Goal: Task Accomplishment & Management: Manage account settings

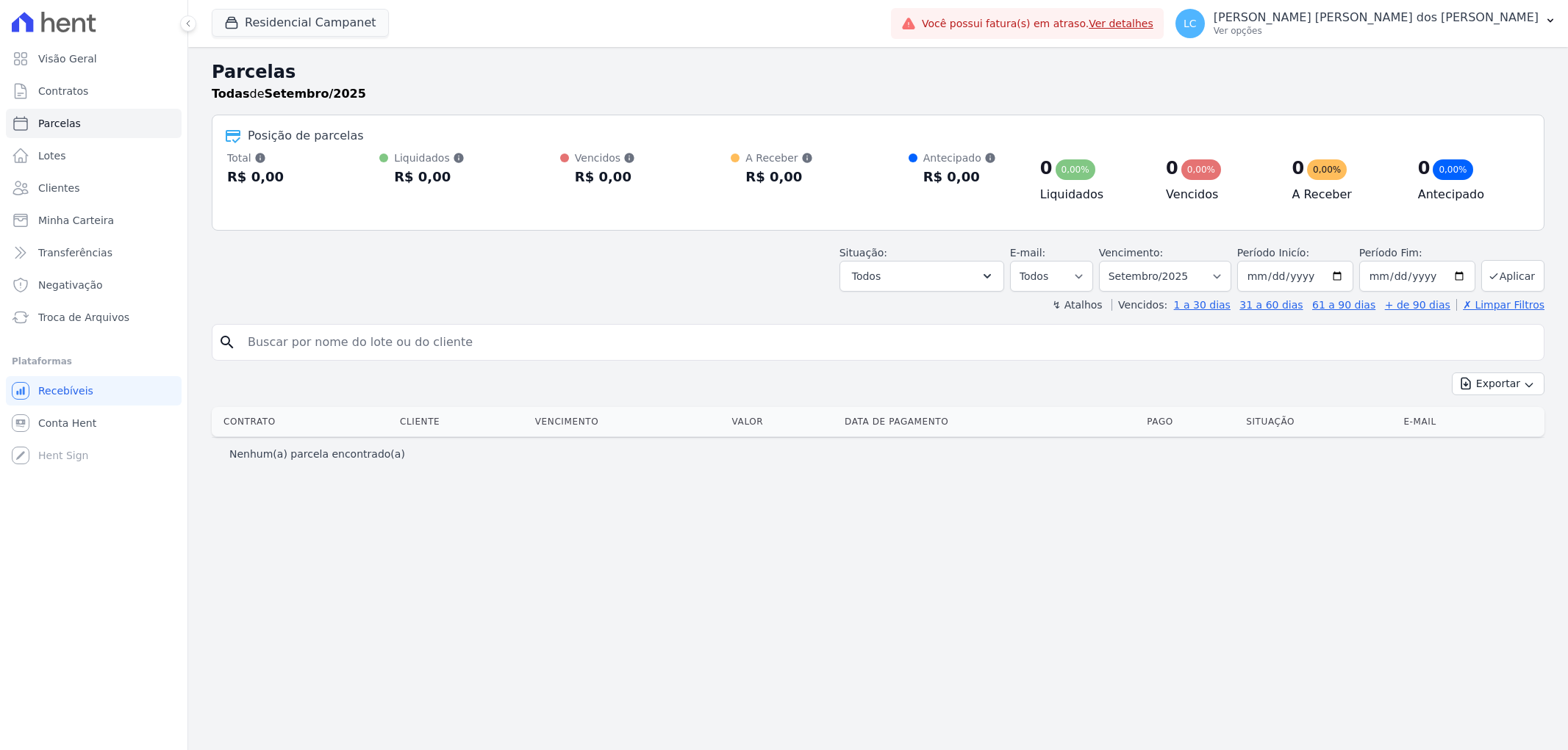
select select
click at [140, 409] on link "Conta Hent" at bounding box center [94, 423] width 176 height 30
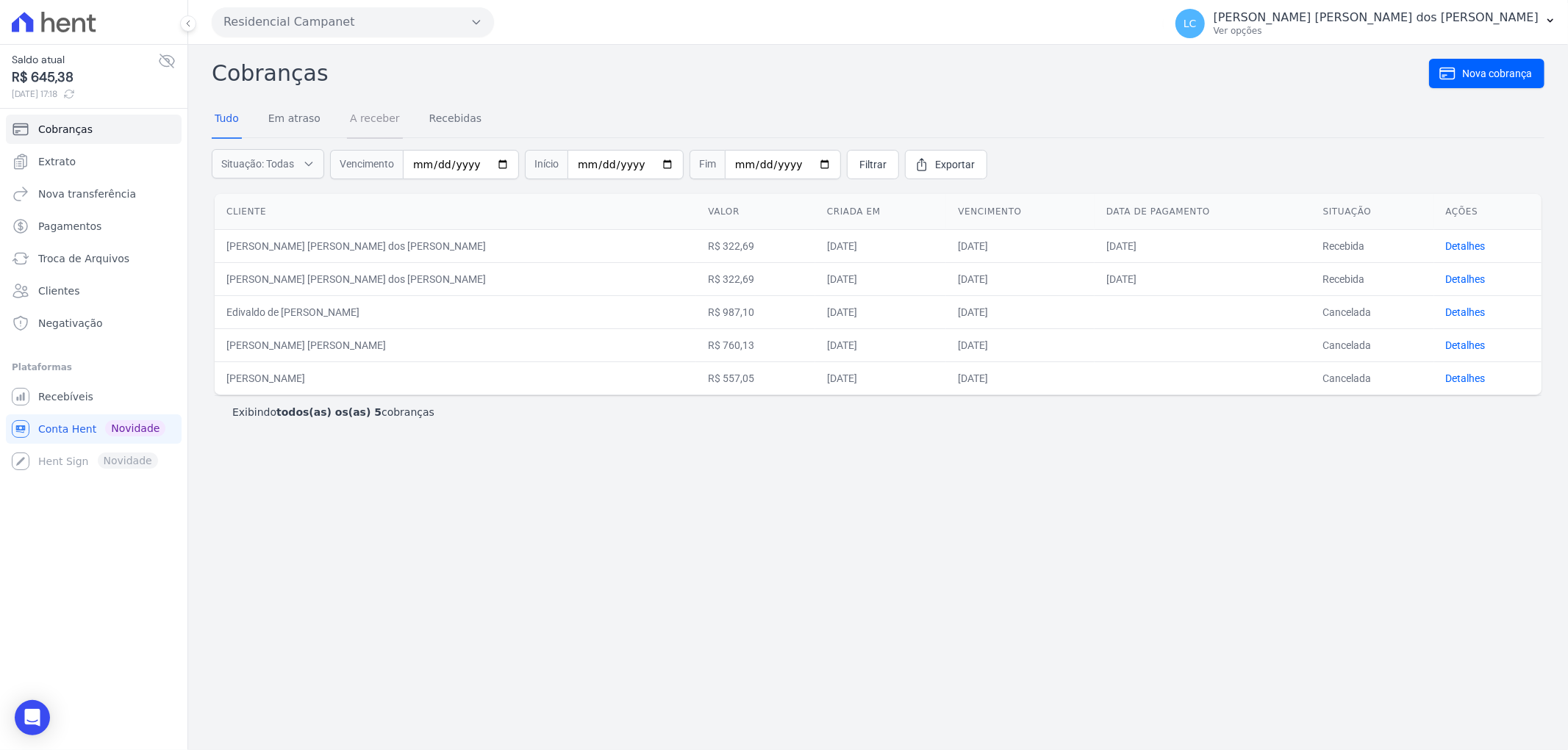
click at [382, 122] on link "A receber" at bounding box center [375, 120] width 56 height 38
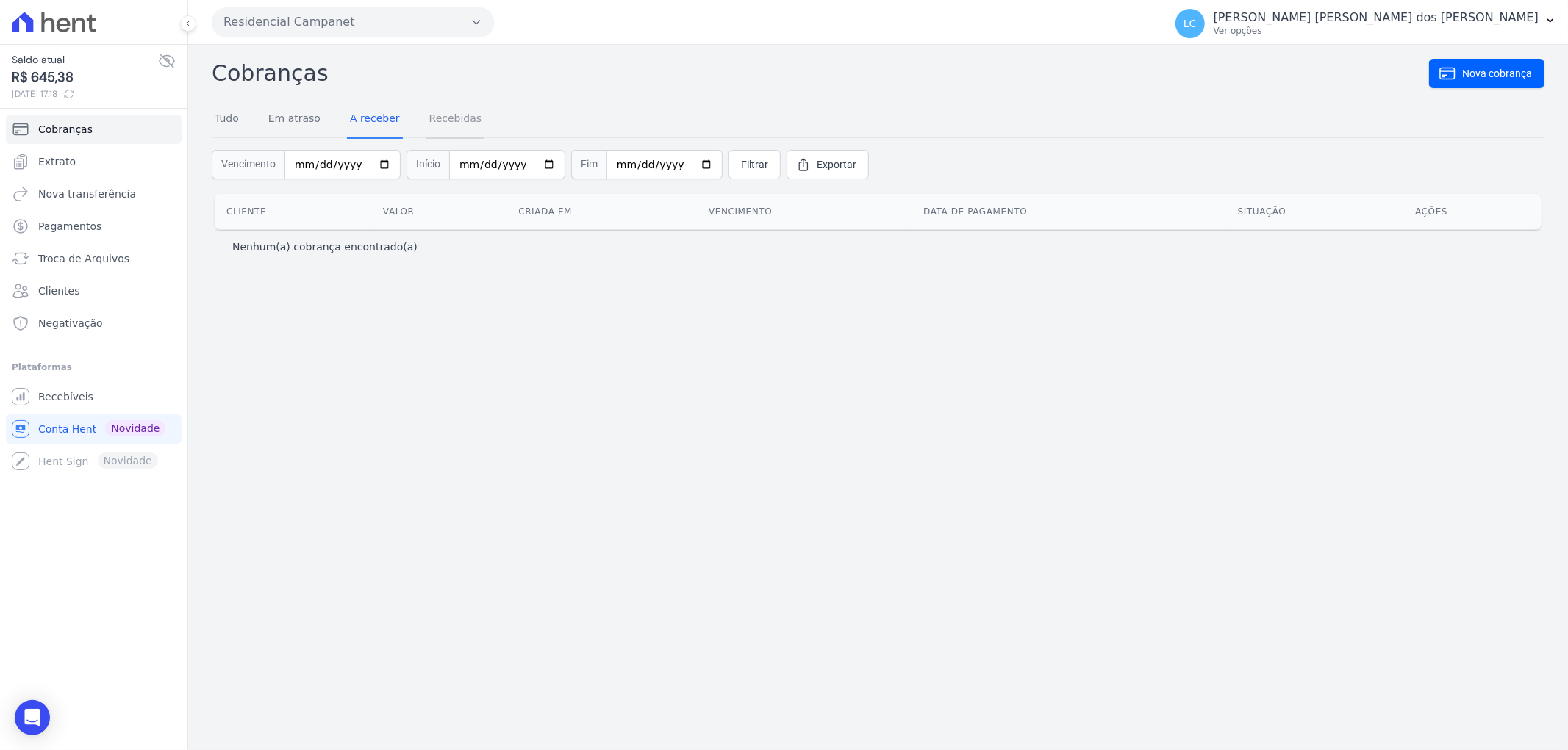
click at [430, 114] on link "Recebidas" at bounding box center [456, 120] width 59 height 38
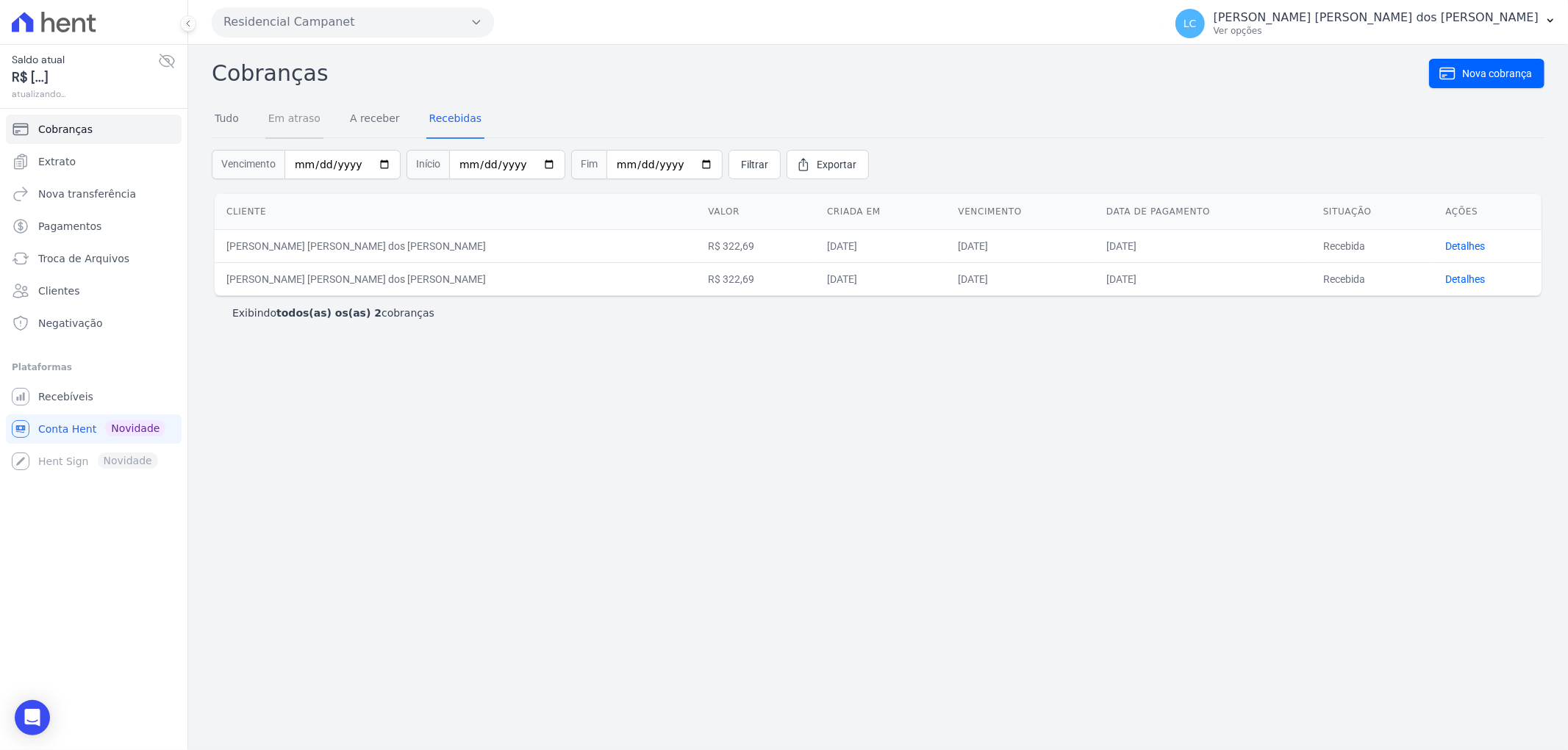
click at [285, 114] on link "Em atraso" at bounding box center [295, 120] width 58 height 38
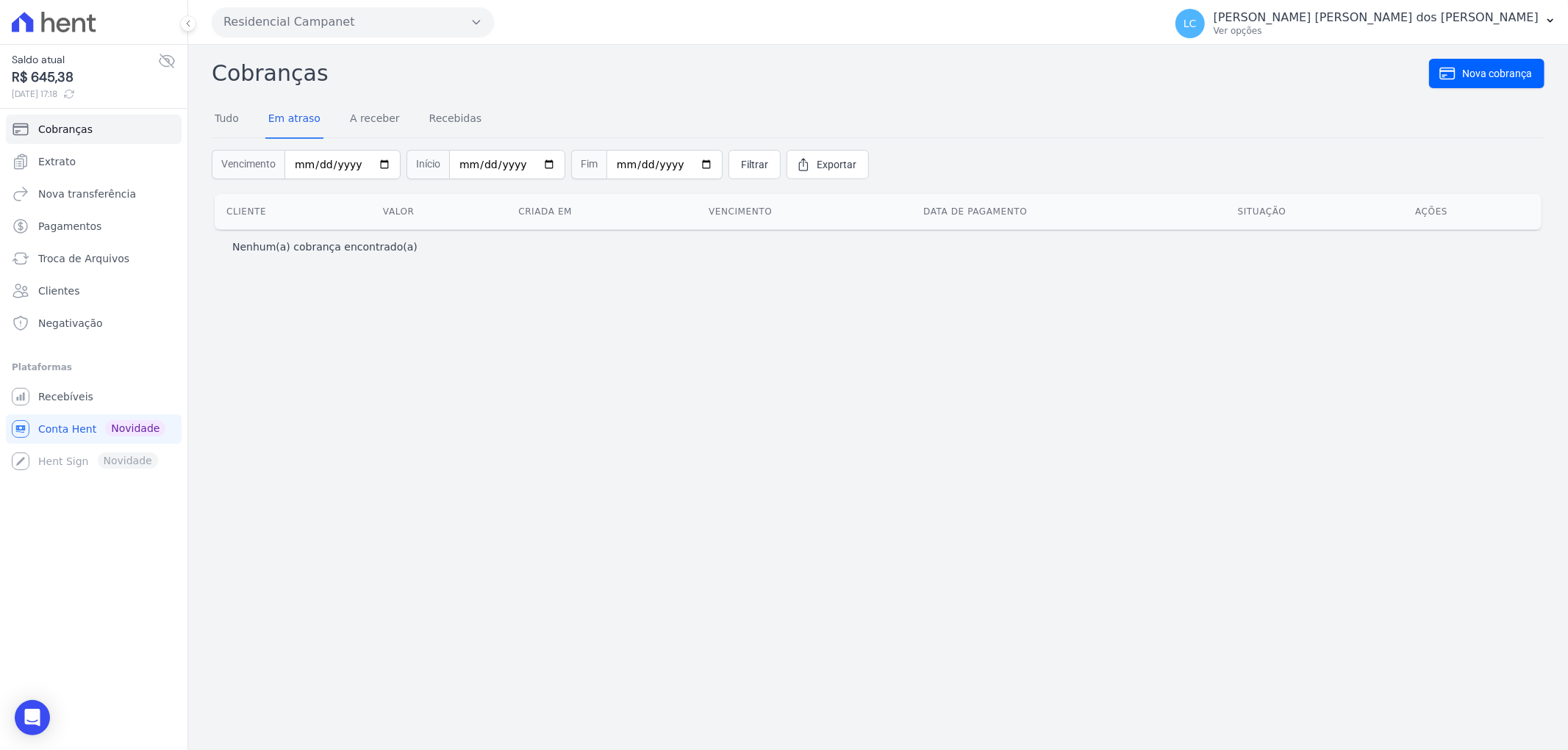
click at [304, 14] on button "Residencial Campanet" at bounding box center [353, 22] width 282 height 30
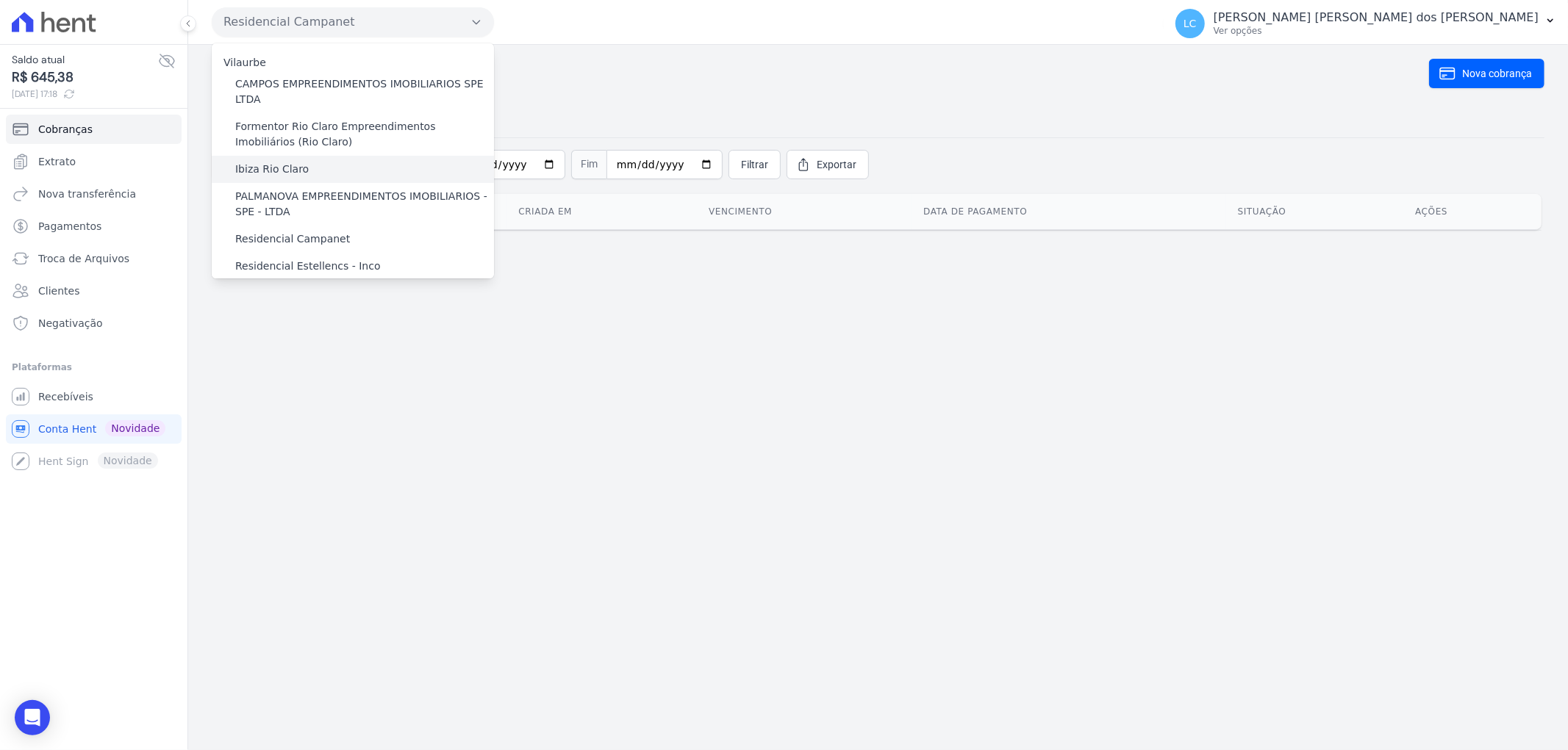
scroll to position [39, 0]
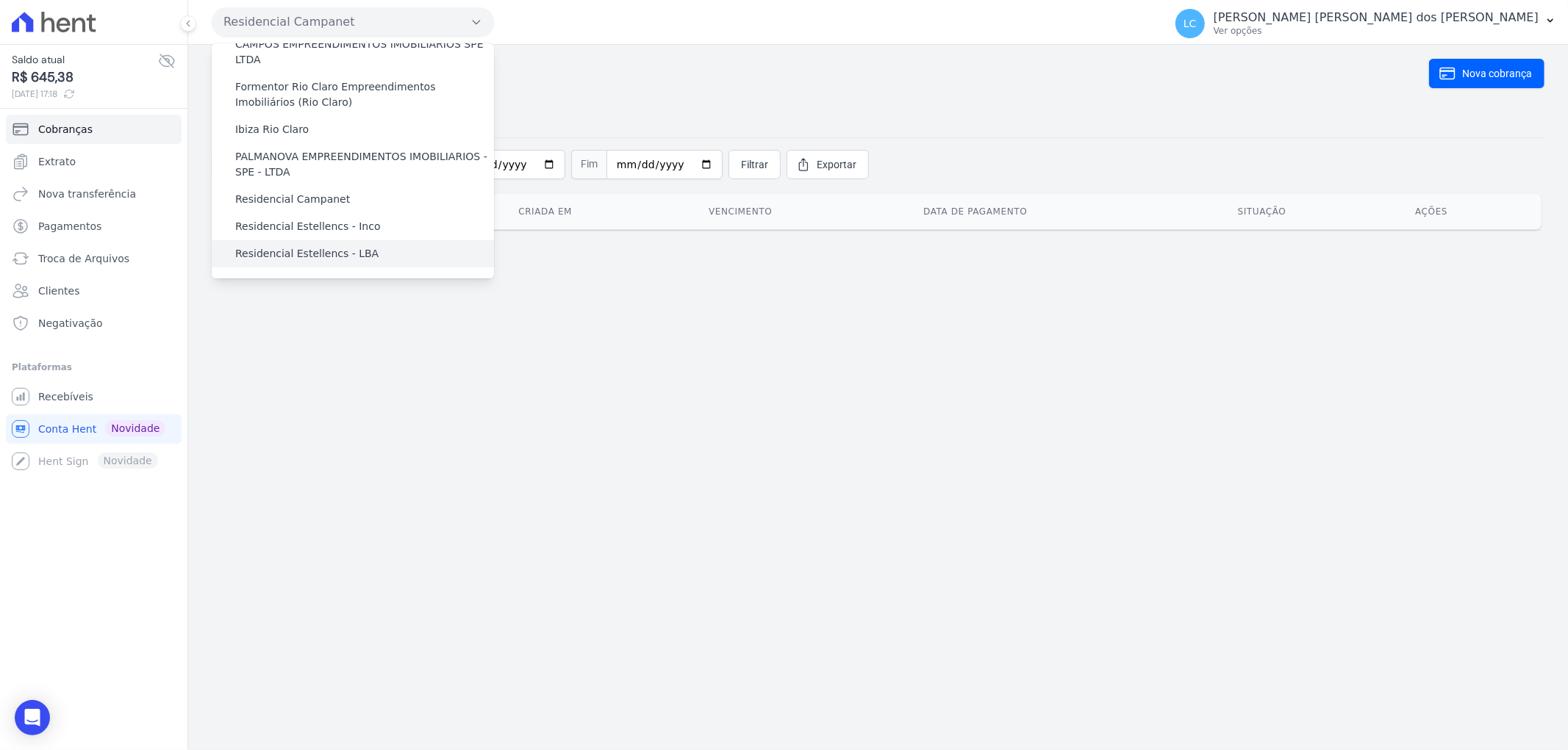
click at [289, 248] on label "Residencial Estellencs - LBA" at bounding box center [307, 254] width 143 height 15
click at [0, 0] on input "Residencial Estellencs - LBA" at bounding box center [0, 0] width 0 height 0
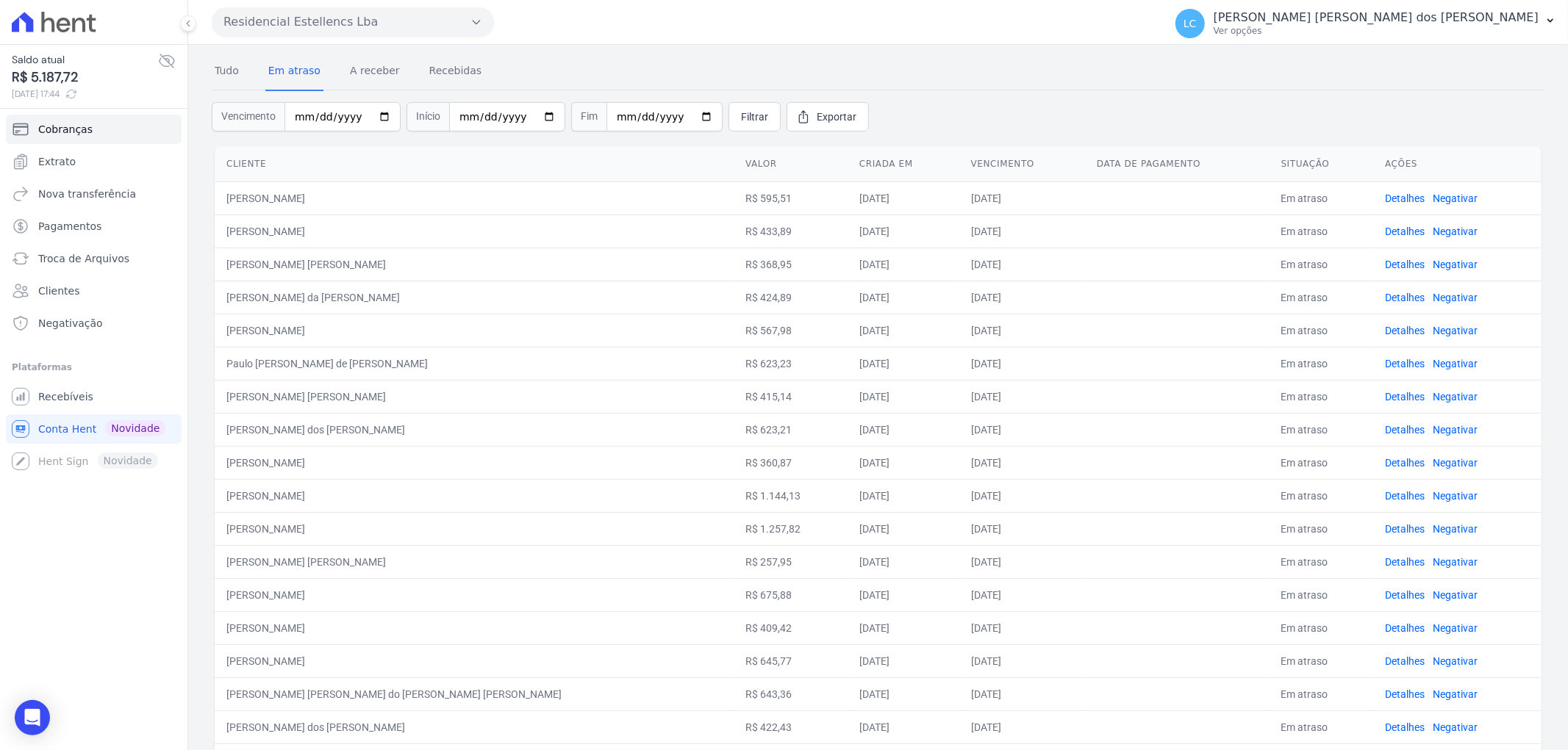
scroll to position [375, 0]
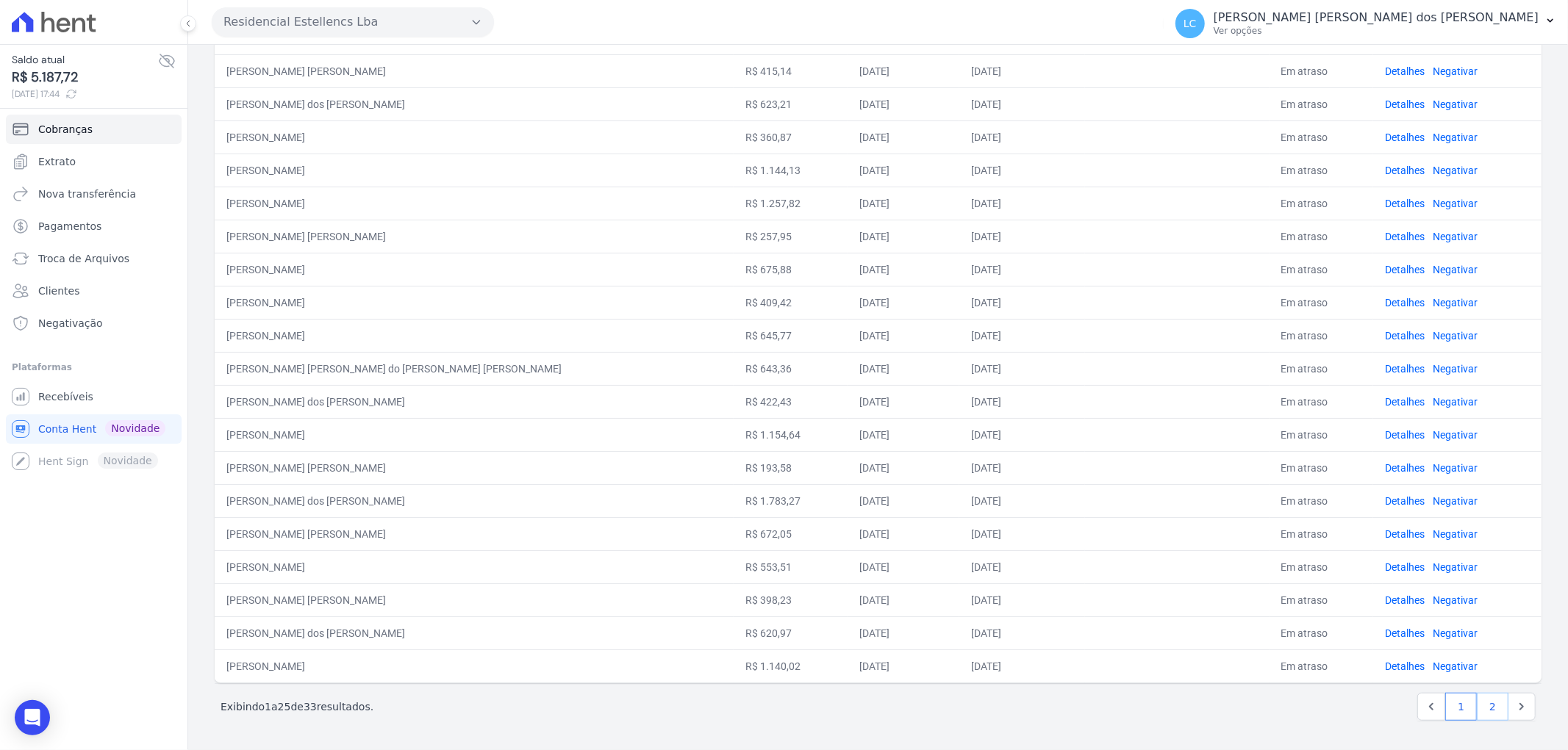
click at [1485, 703] on link "2" at bounding box center [1493, 707] width 32 height 28
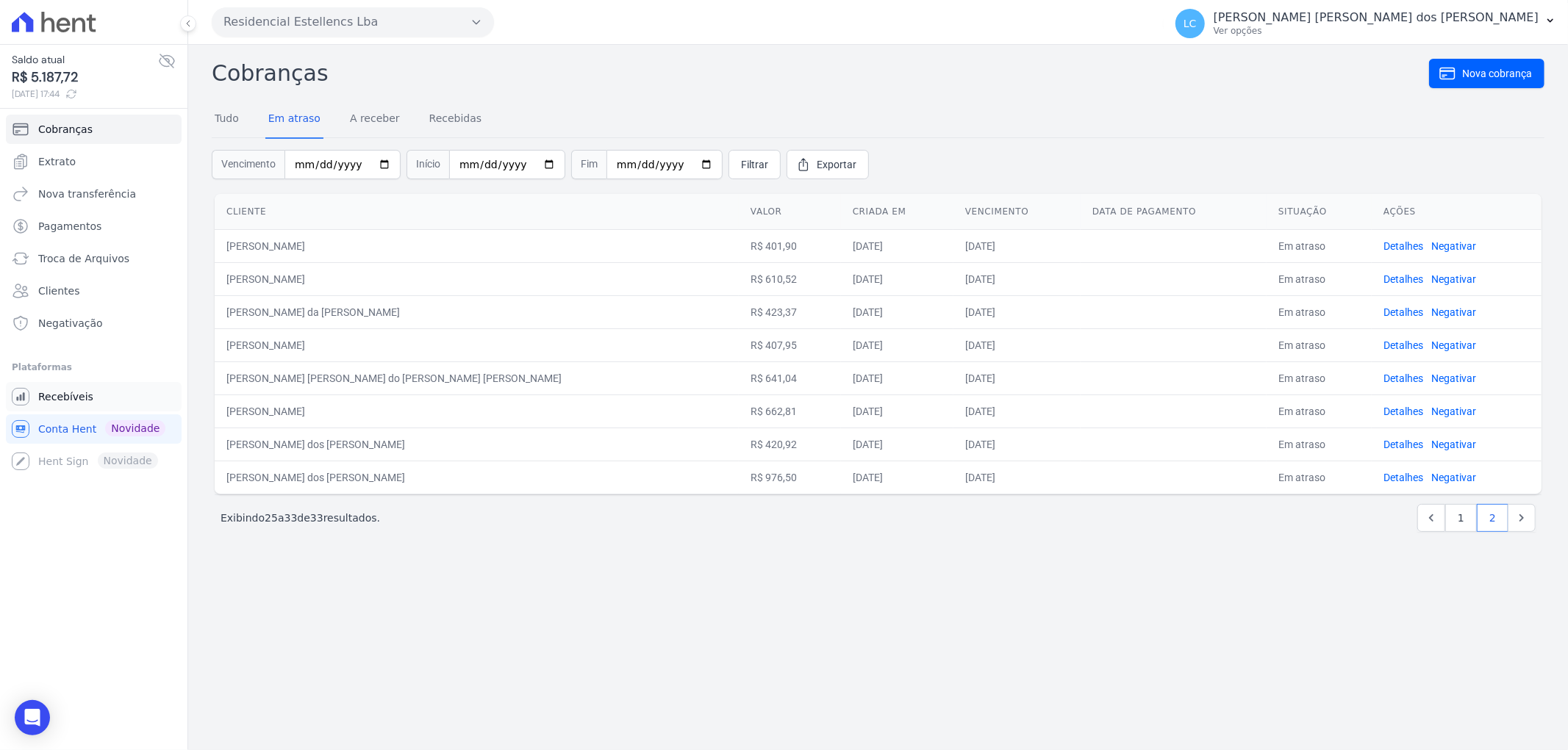
click at [73, 390] on span "Recebíveis" at bounding box center [65, 397] width 55 height 14
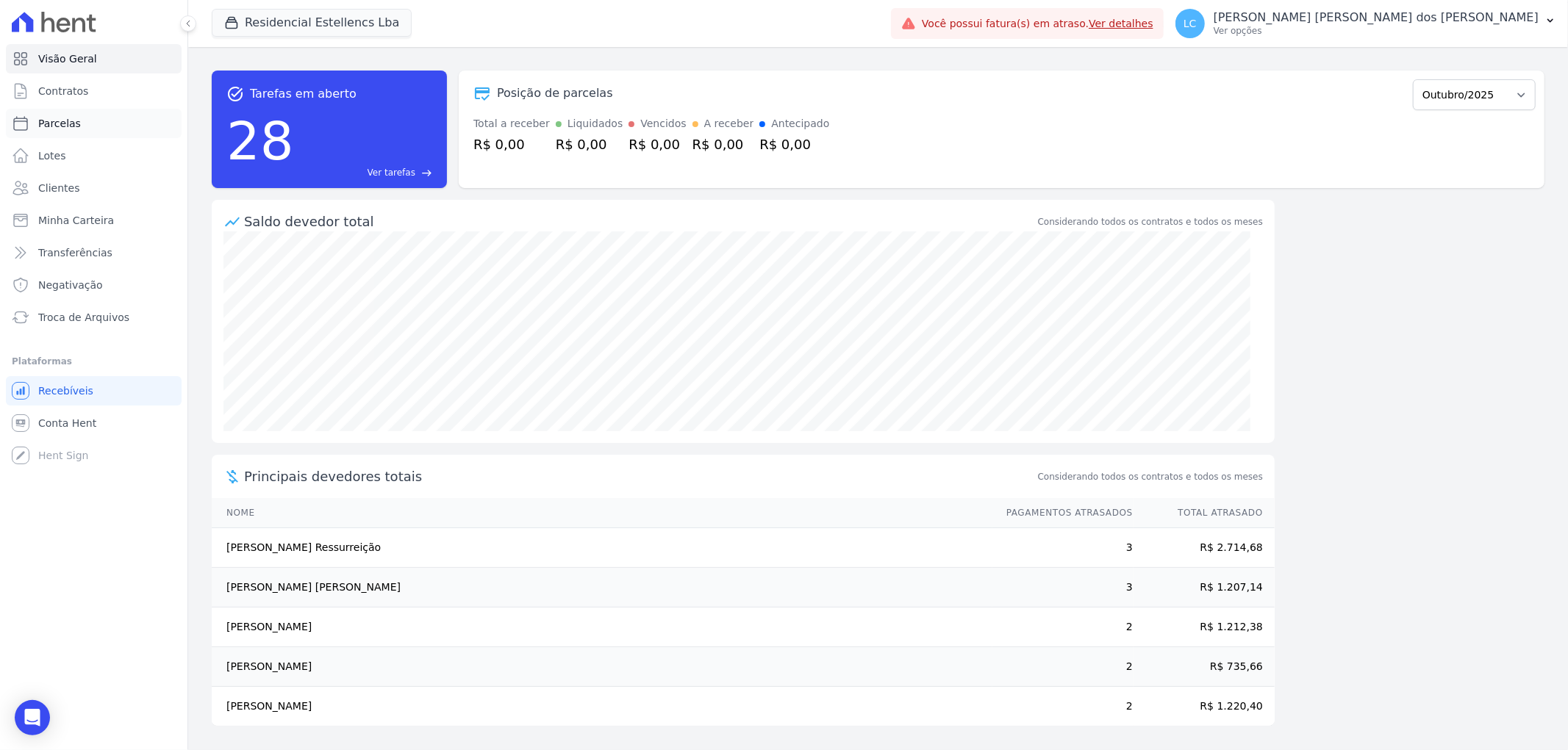
click at [103, 117] on link "Parcelas" at bounding box center [94, 123] width 176 height 30
select select
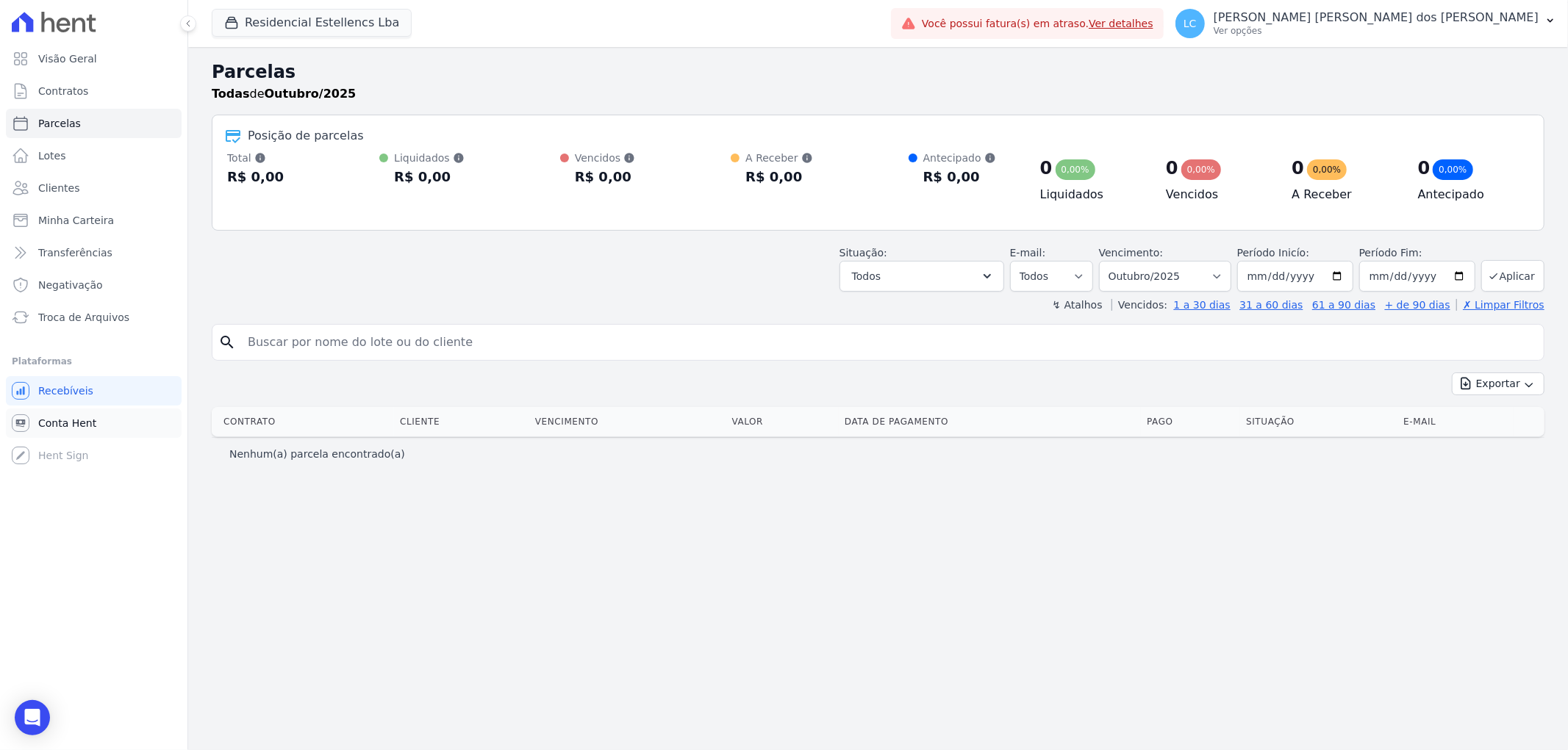
click at [75, 425] on span "Conta Hent" at bounding box center [67, 423] width 58 height 14
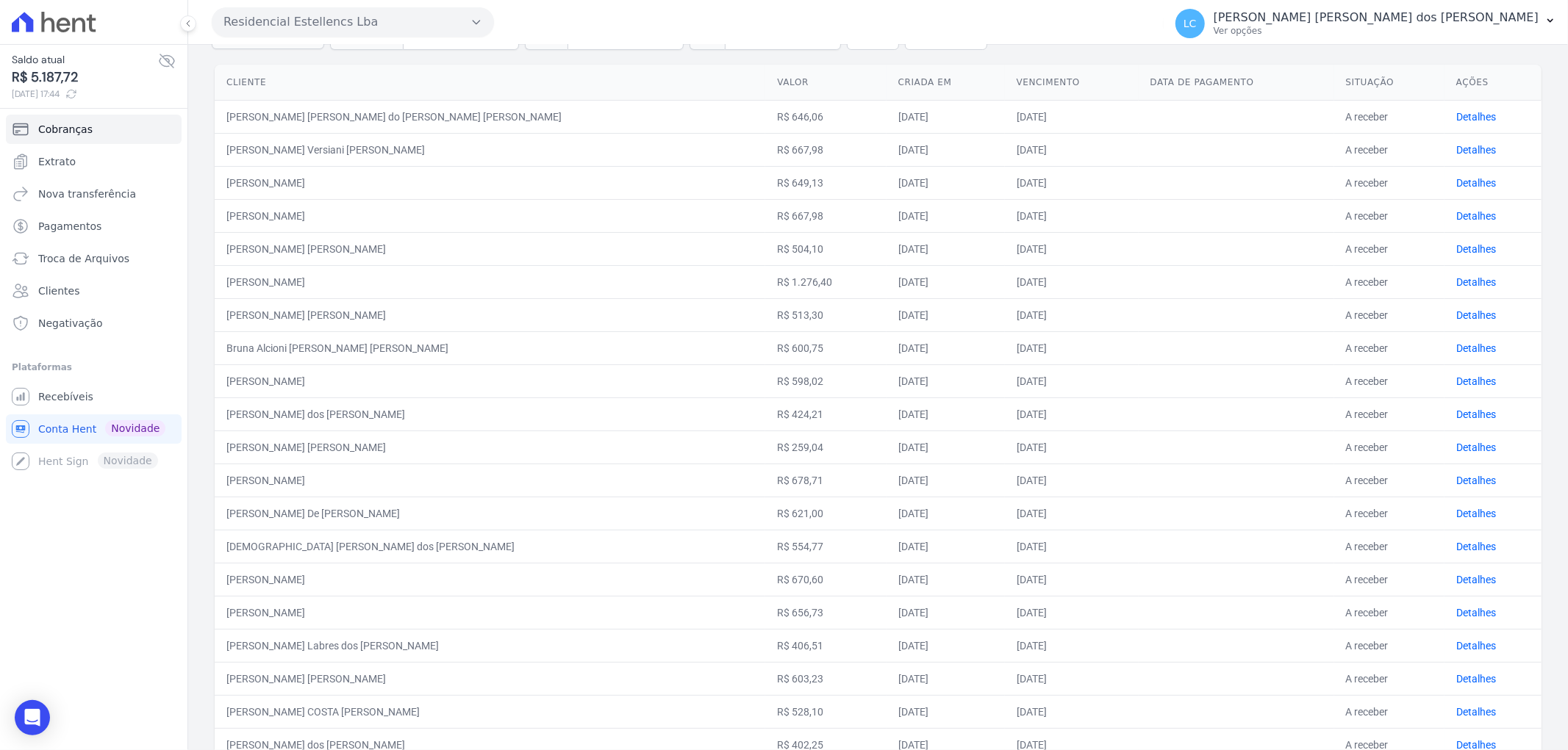
scroll to position [48, 0]
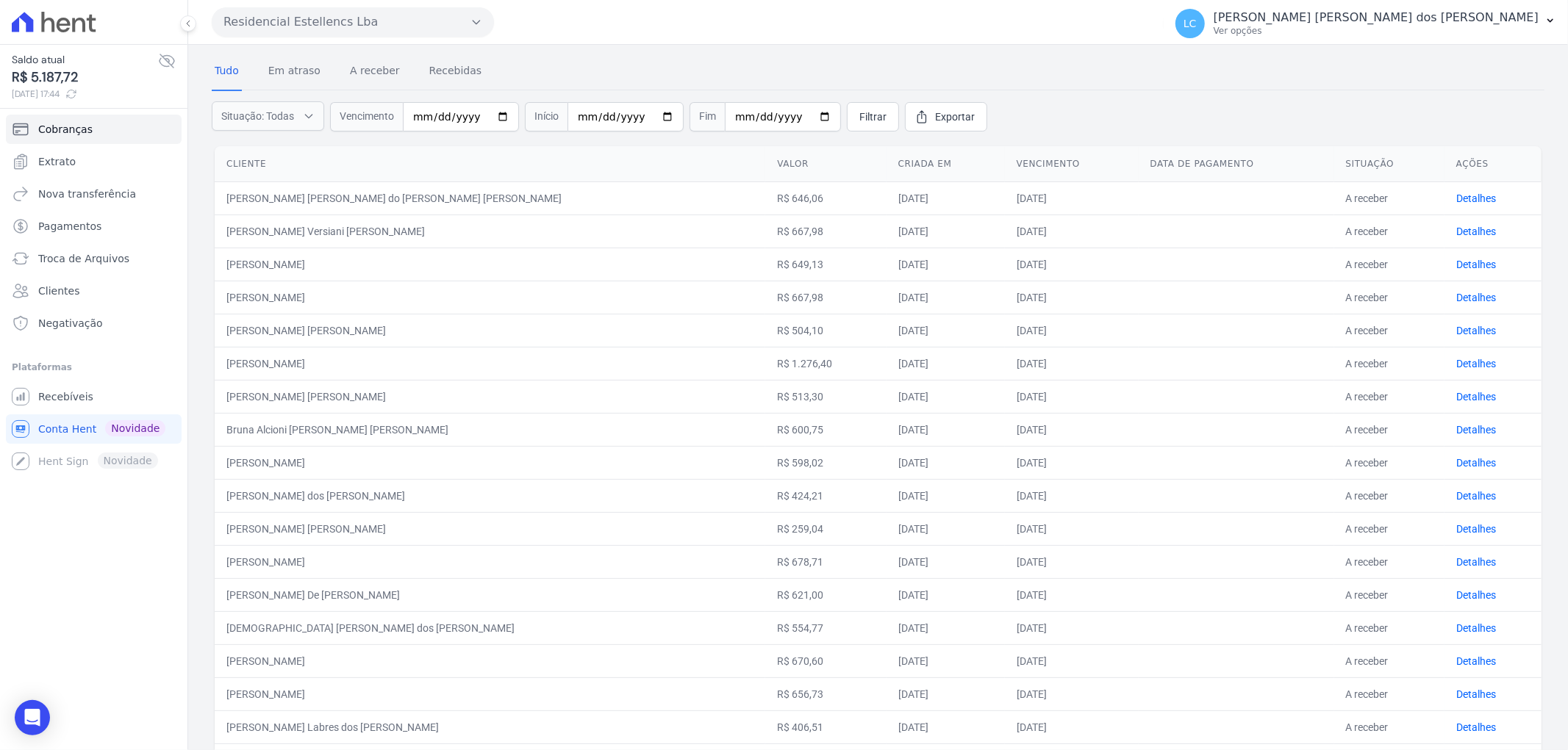
click at [422, 198] on td "[PERSON_NAME] [PERSON_NAME] do [PERSON_NAME] [PERSON_NAME]" at bounding box center [490, 198] width 550 height 33
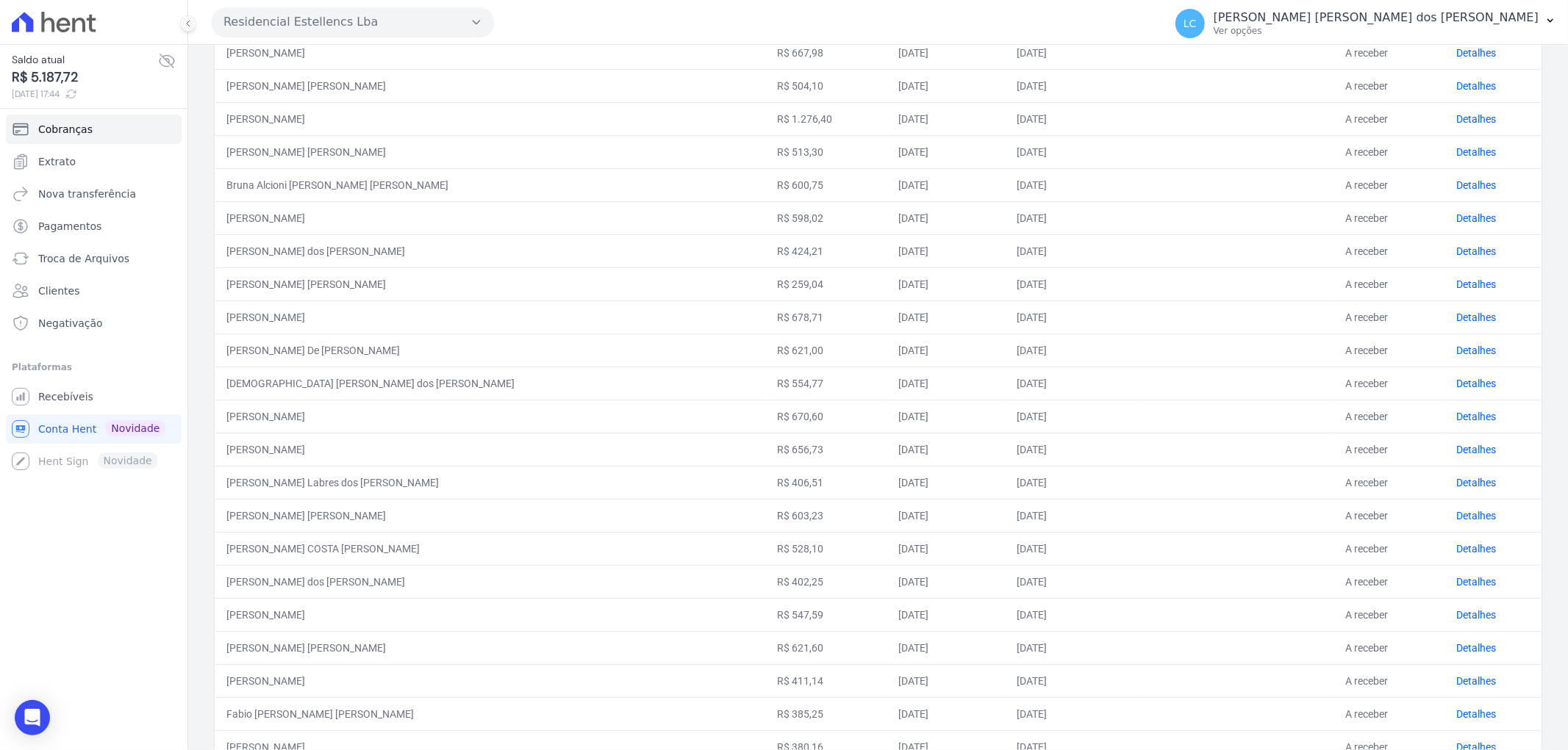
scroll to position [375, 0]
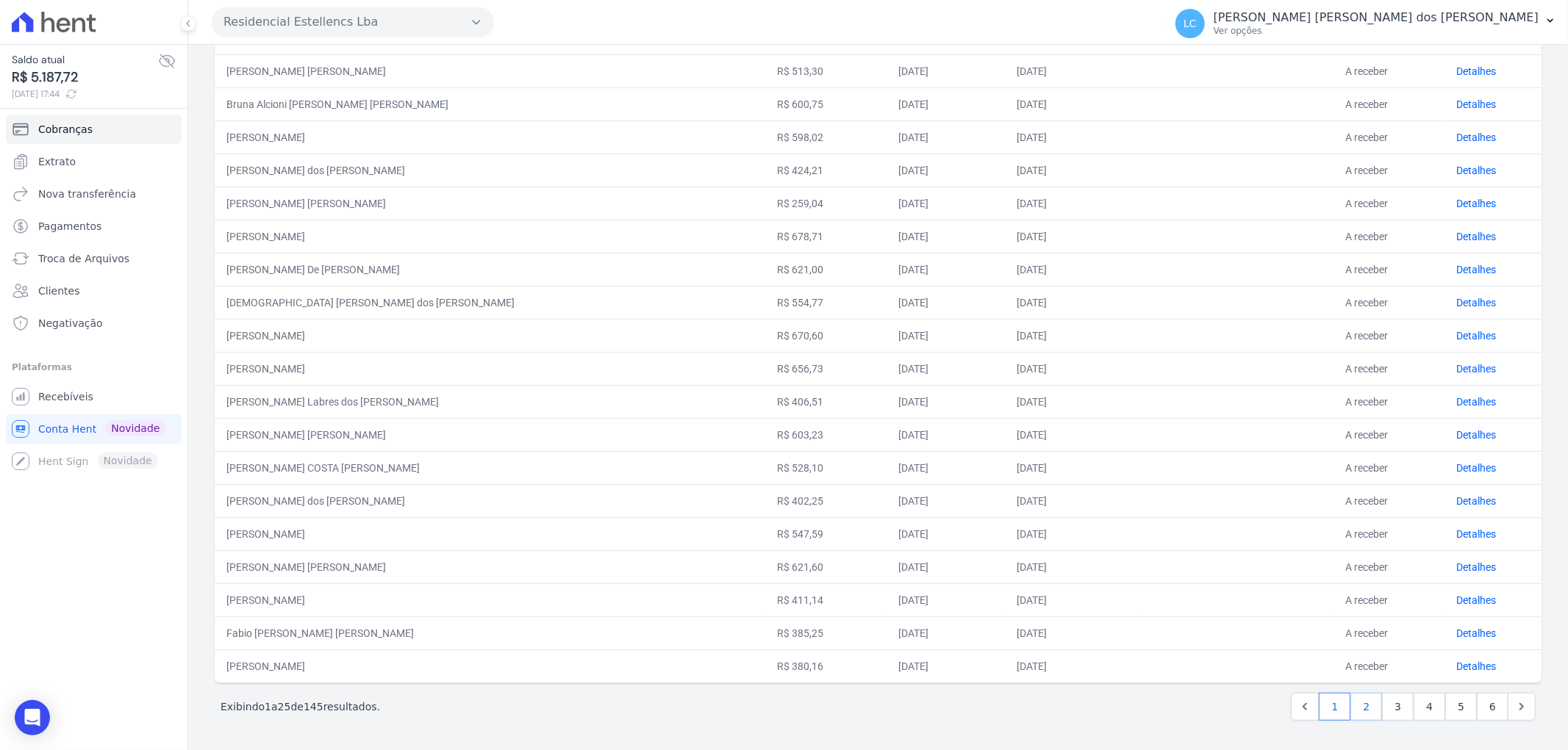
click at [1360, 708] on link "2" at bounding box center [1367, 707] width 32 height 28
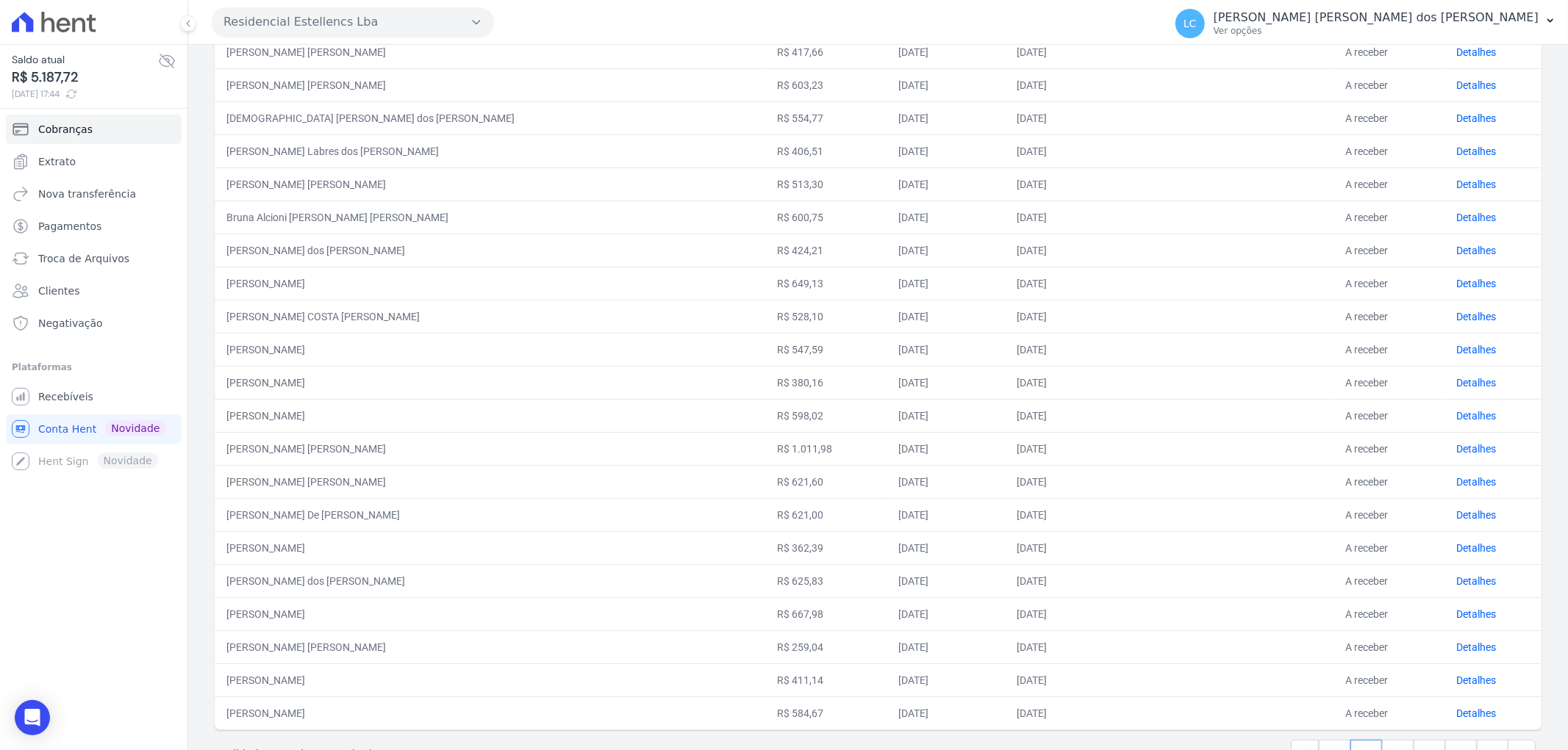
scroll to position [375, 0]
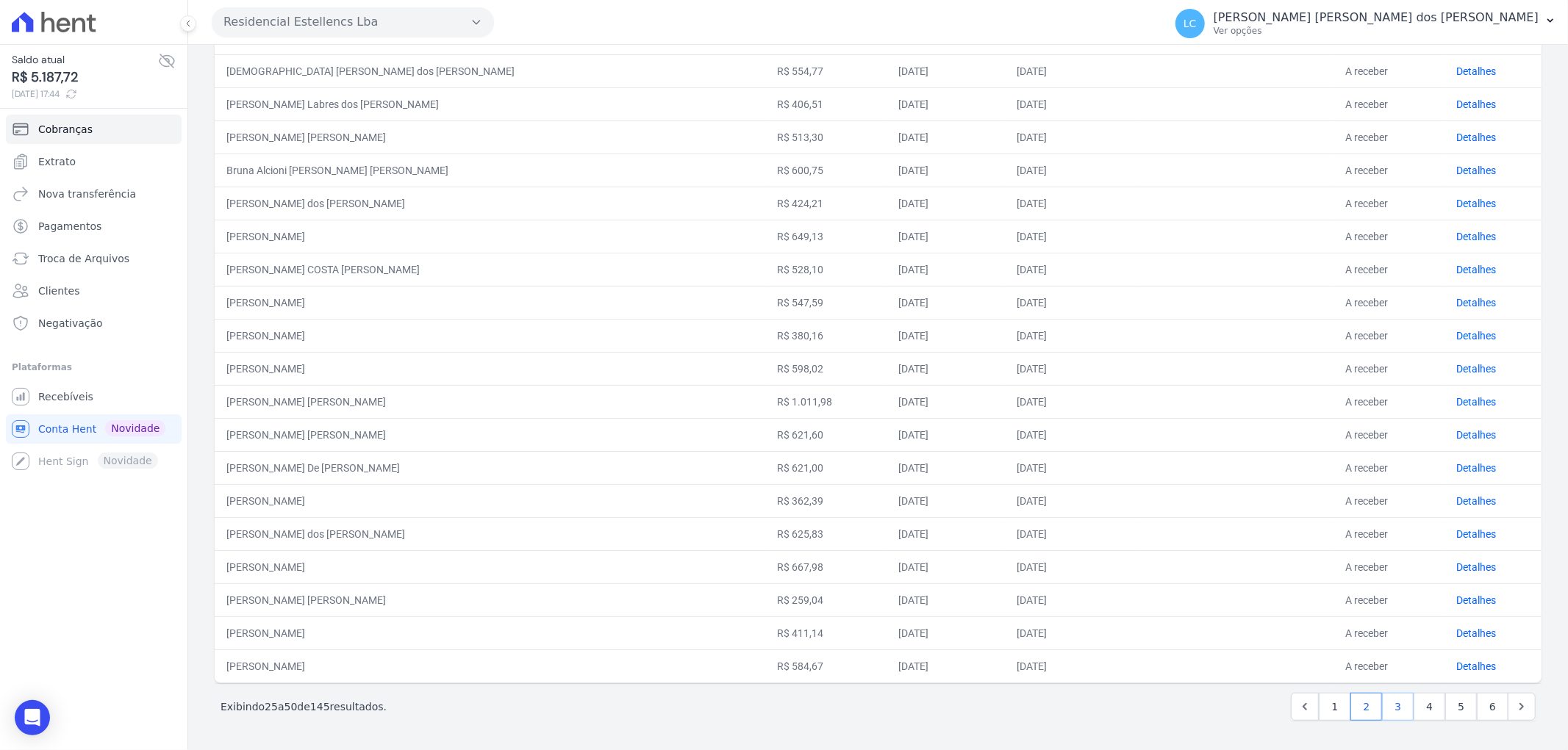
click at [1389, 708] on link "3" at bounding box center [1398, 707] width 32 height 28
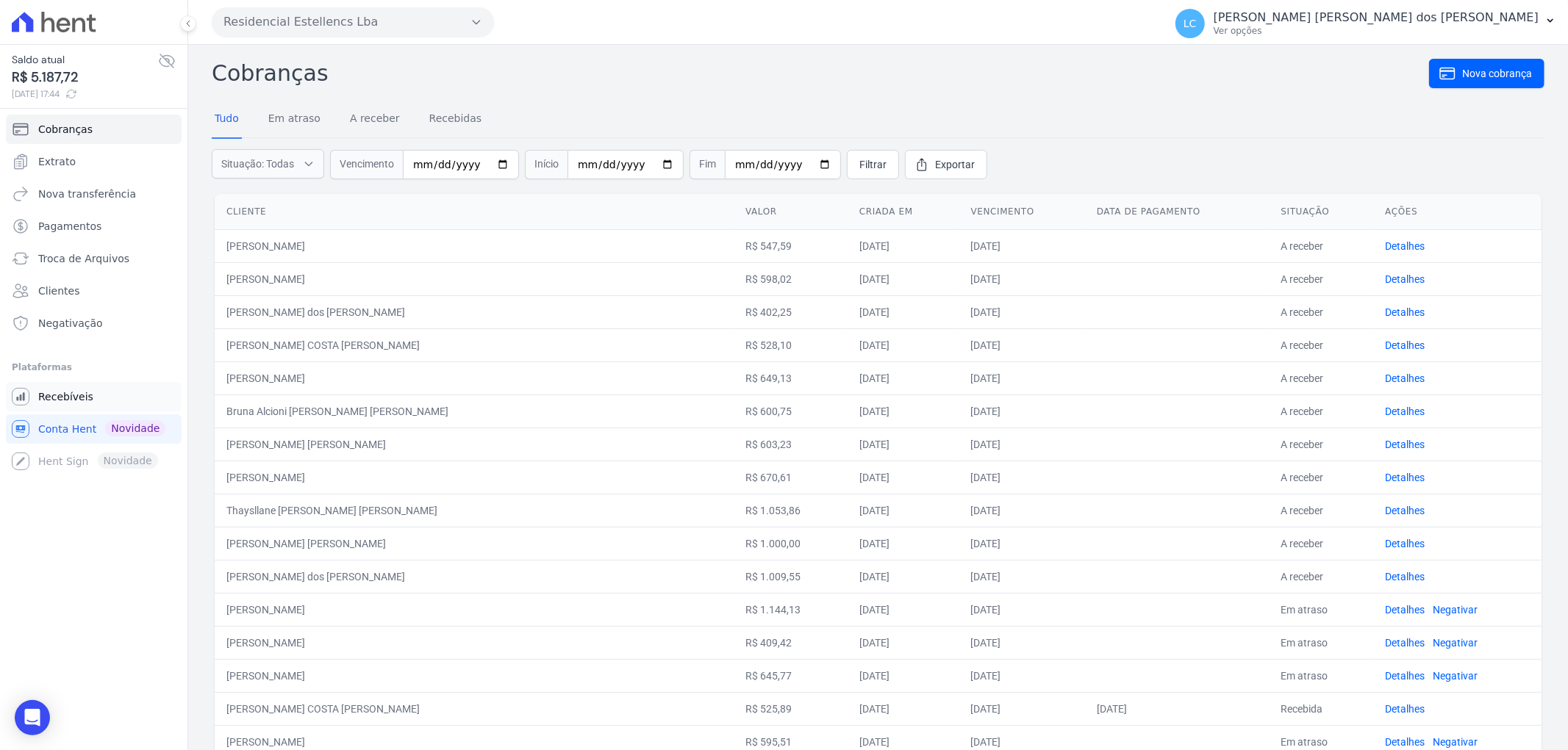
click at [90, 391] on link "Recebíveis" at bounding box center [94, 397] width 176 height 30
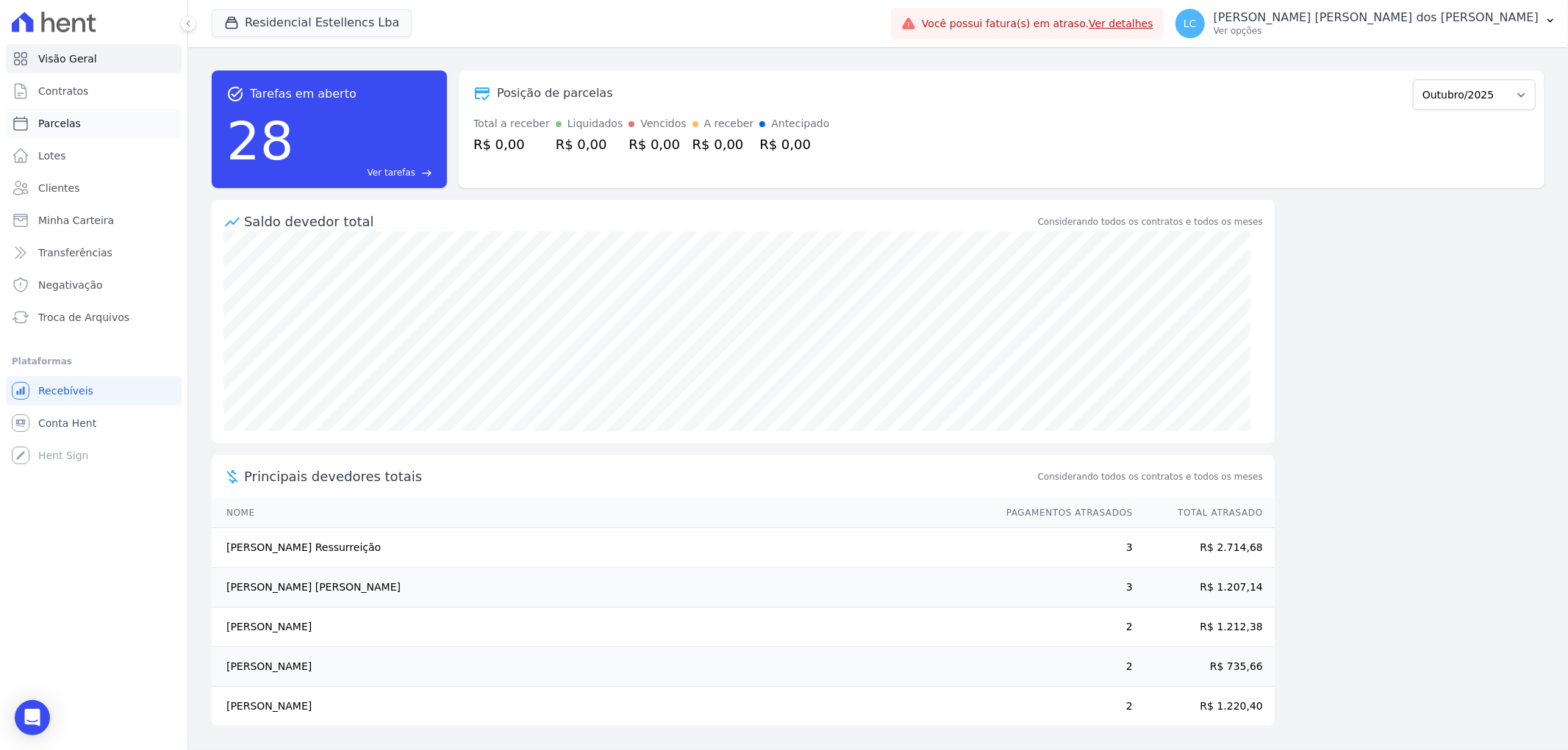
click at [61, 131] on link "Parcelas" at bounding box center [94, 123] width 176 height 30
select select
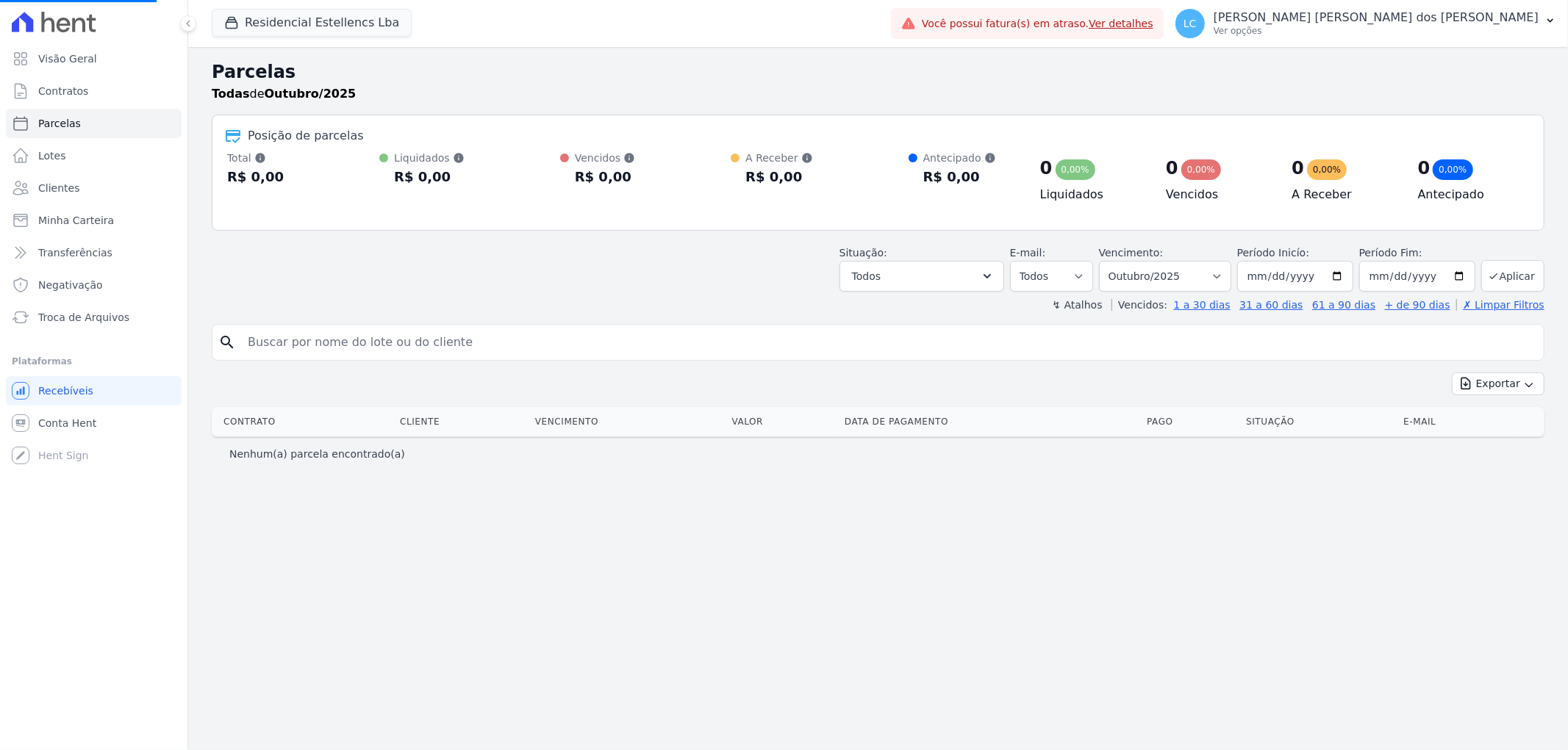
select select
click at [560, 351] on input "search" at bounding box center [889, 342] width 1299 height 30
type input "[PERSON_NAME]"
select select
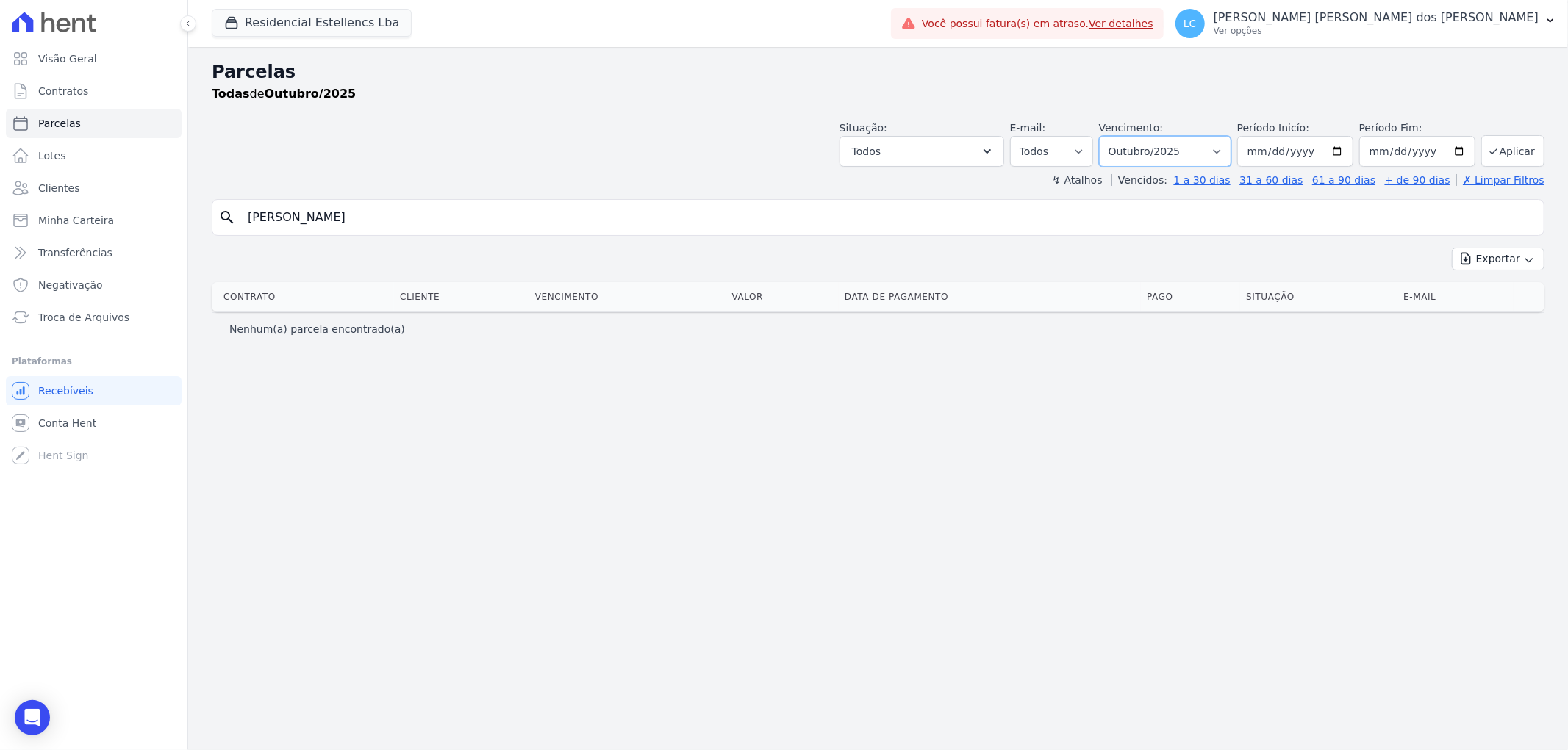
click at [1231, 150] on select "Filtrar por período ──────── Todos os meses Março/2018 Abril/2018 Maio/2018 Jun…" at bounding box center [1165, 151] width 132 height 31
select select "all"
click at [1121, 136] on select "Filtrar por período ──────── Todos os meses Março/2018 Abril/2018 Maio/2018 Jun…" at bounding box center [1165, 151] width 132 height 31
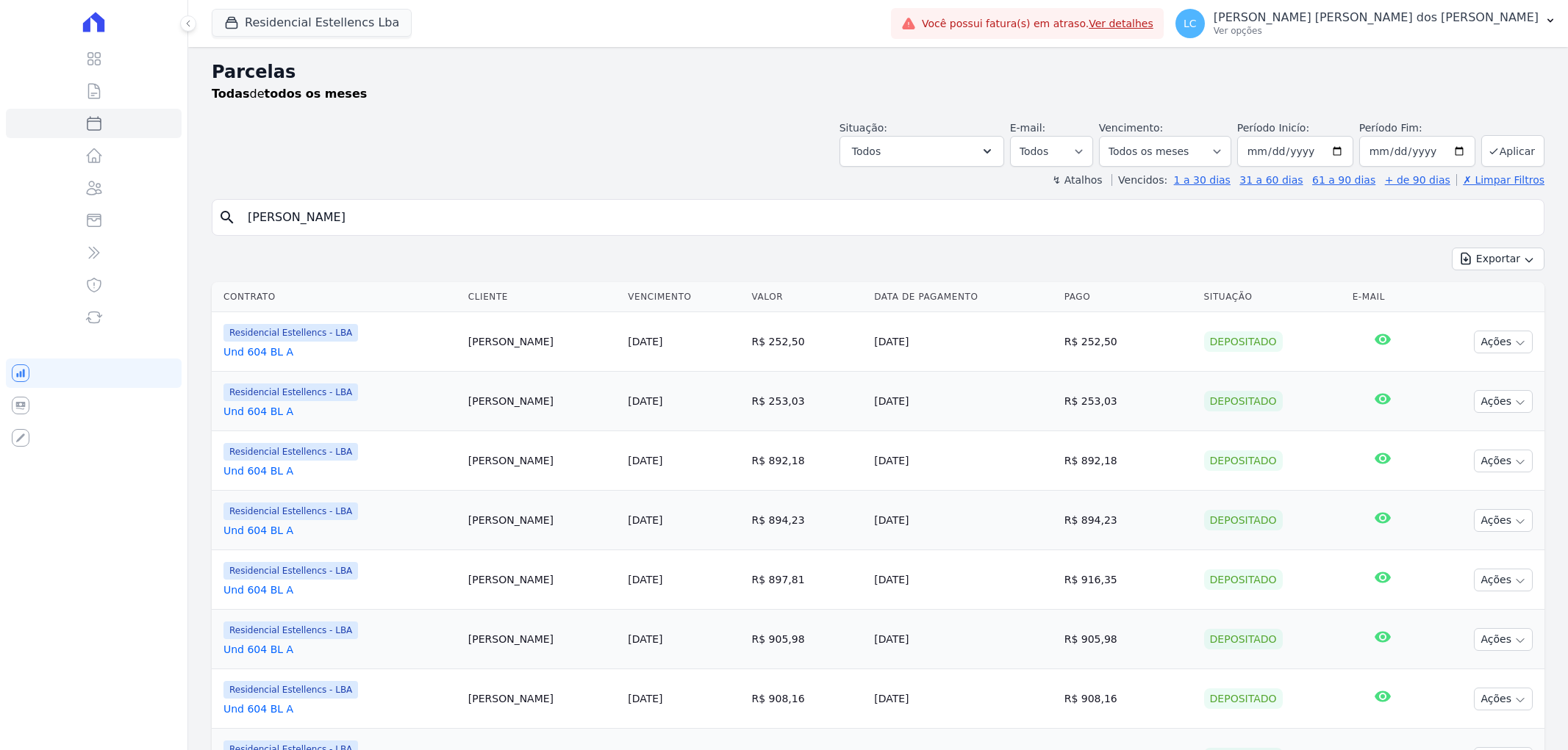
select select
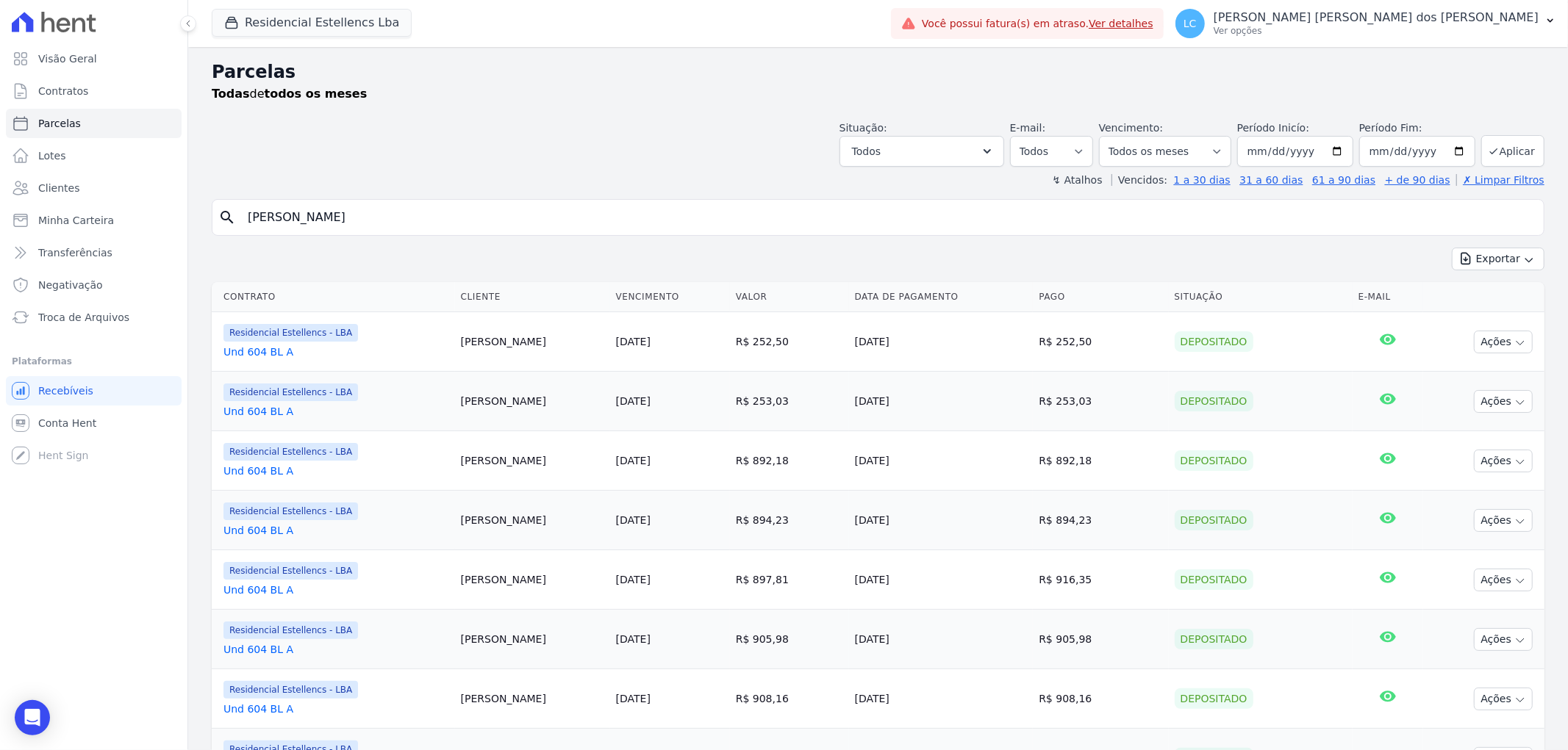
click at [378, 216] on input "[PERSON_NAME]" at bounding box center [889, 217] width 1299 height 30
type input "rafaela mathias"
select select
click at [89, 423] on span "Conta Hent" at bounding box center [67, 423] width 58 height 14
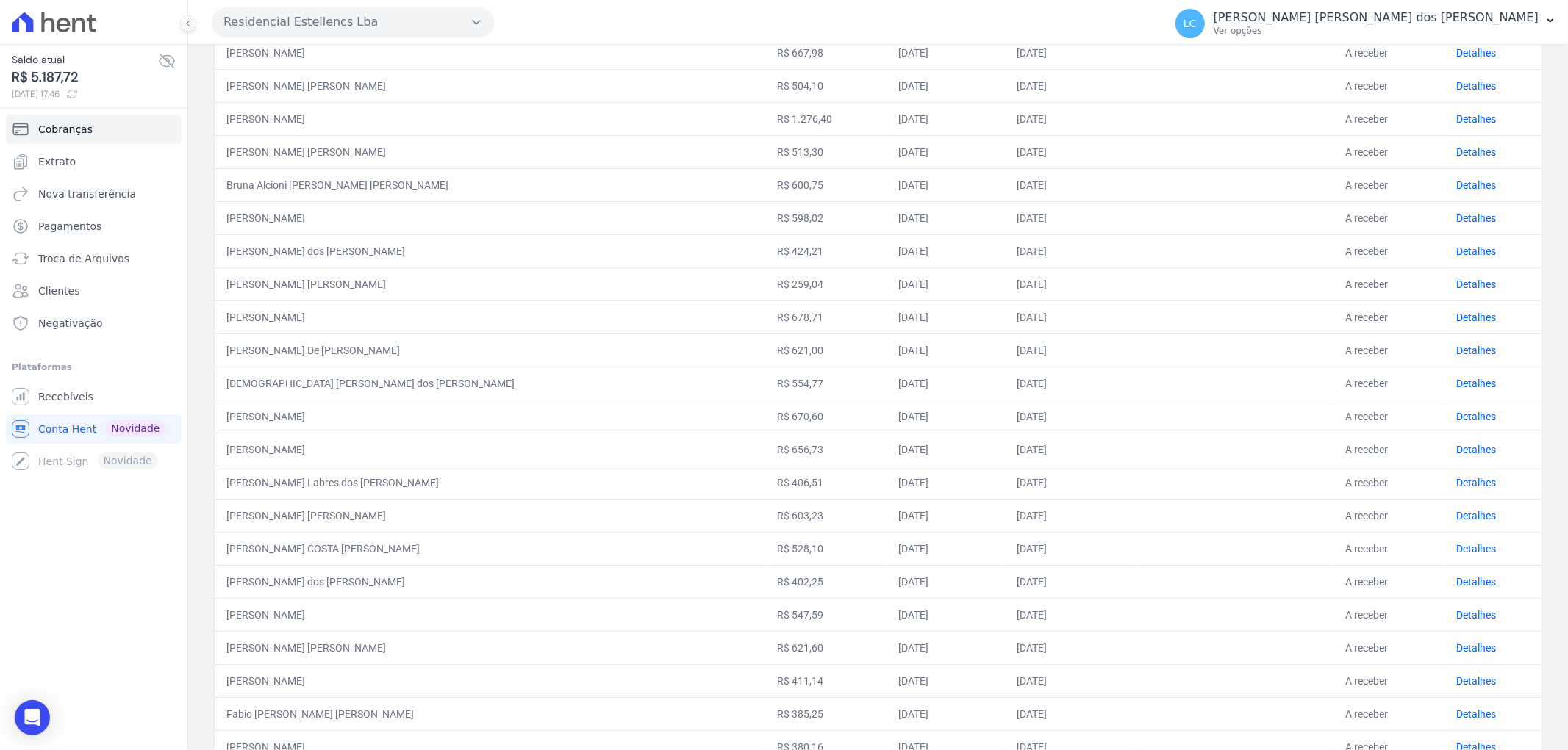
scroll to position [375, 0]
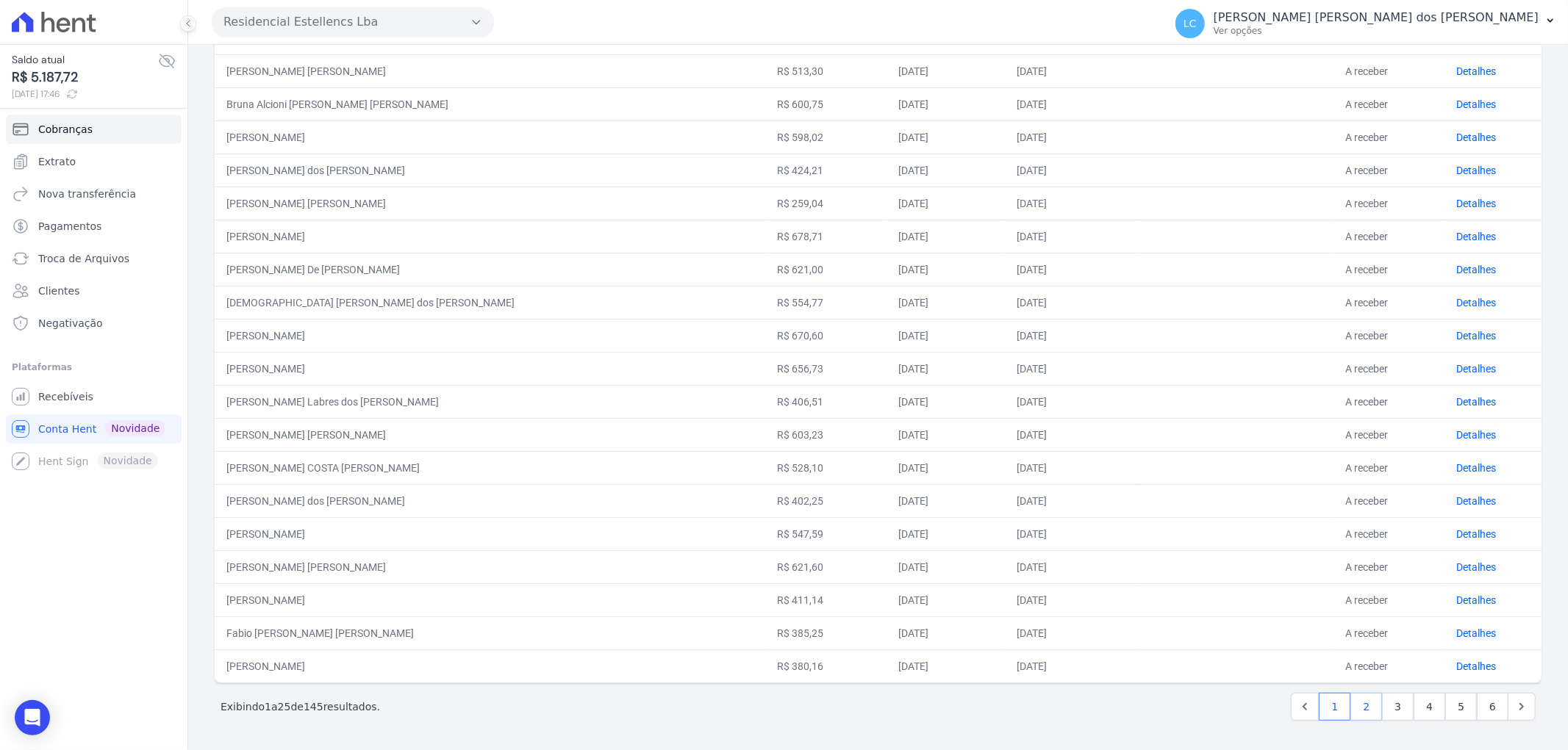
click at [1354, 705] on link "2" at bounding box center [1367, 707] width 32 height 28
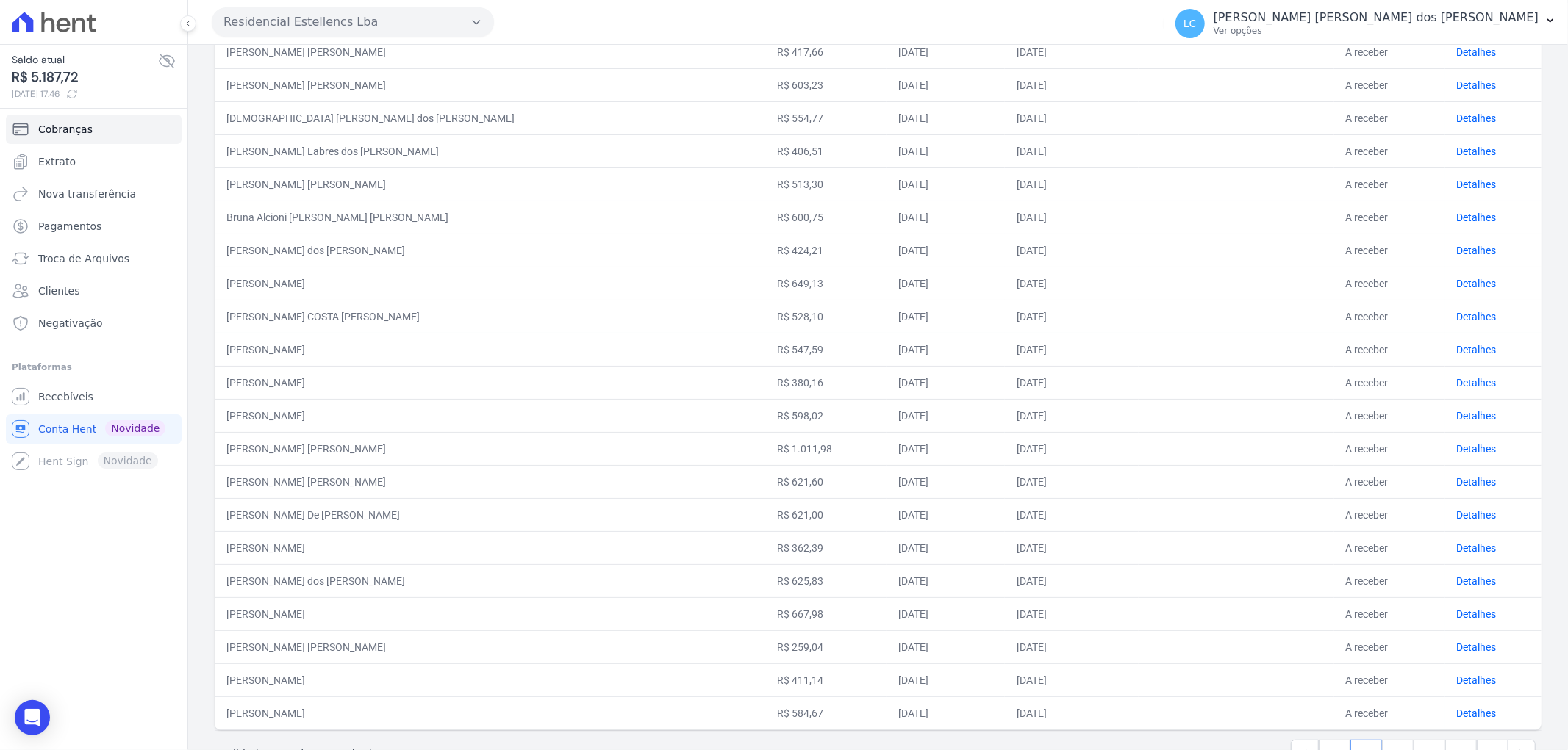
scroll to position [375, 0]
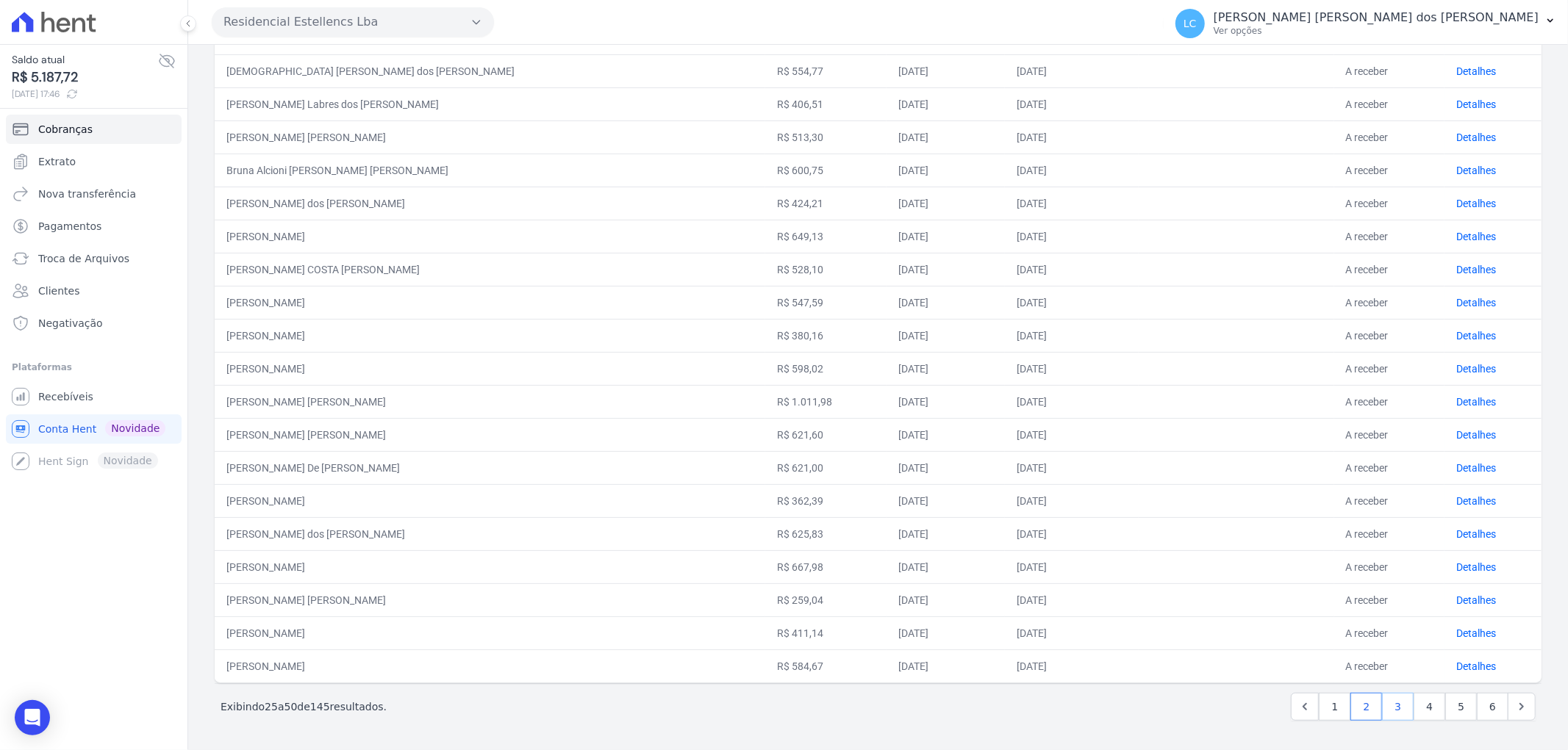
click at [1392, 704] on link "3" at bounding box center [1398, 707] width 32 height 28
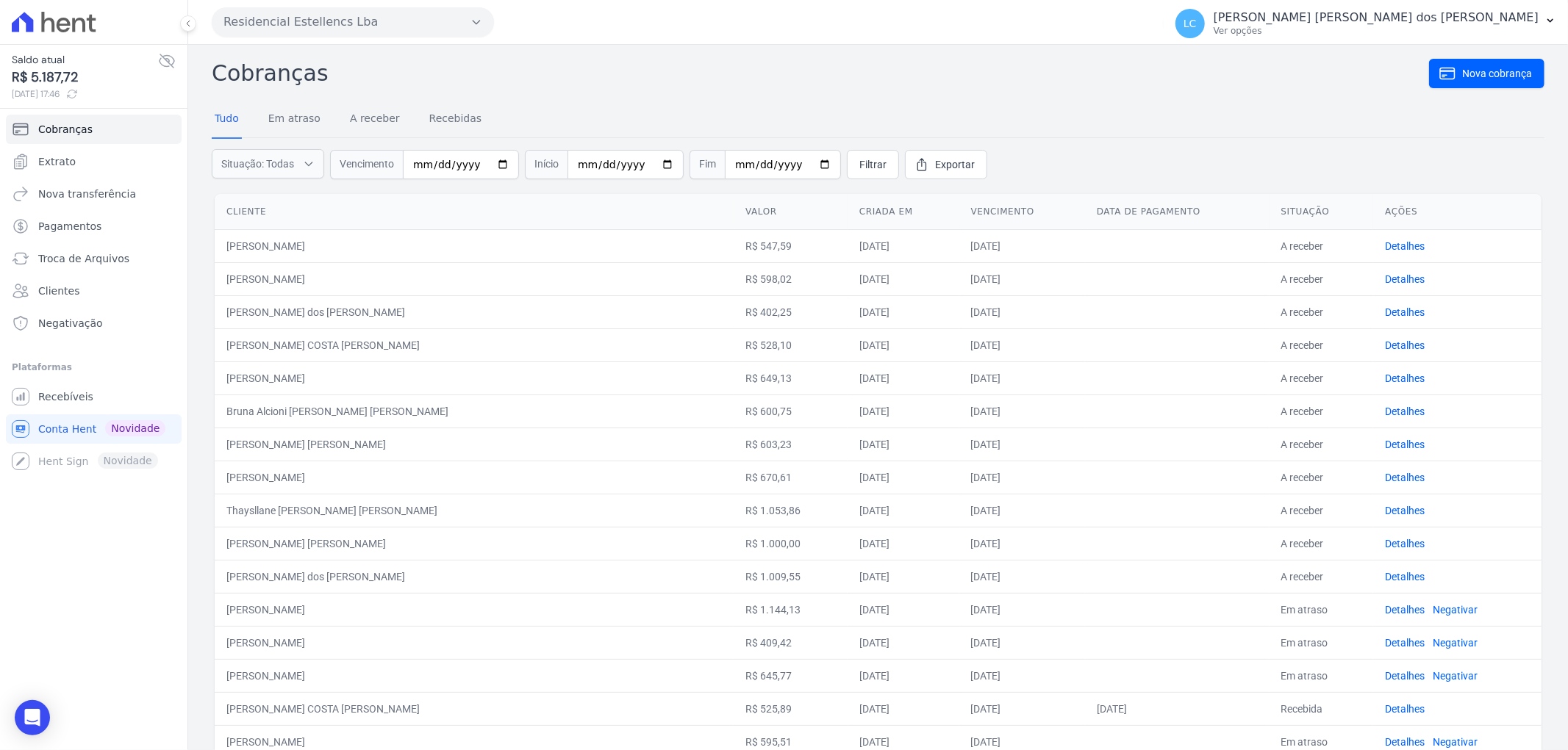
drag, startPoint x: 291, startPoint y: 539, endPoint x: 291, endPoint y: 518, distance: 21.0
click at [291, 537] on td "[PERSON_NAME] [PERSON_NAME]" at bounding box center [474, 543] width 519 height 33
click at [291, 510] on td "Thaysllane [PERSON_NAME] [PERSON_NAME]" at bounding box center [474, 510] width 519 height 33
click at [291, 471] on td "[PERSON_NAME]" at bounding box center [474, 478] width 519 height 33
click at [291, 439] on td "[PERSON_NAME] [PERSON_NAME]" at bounding box center [474, 444] width 519 height 33
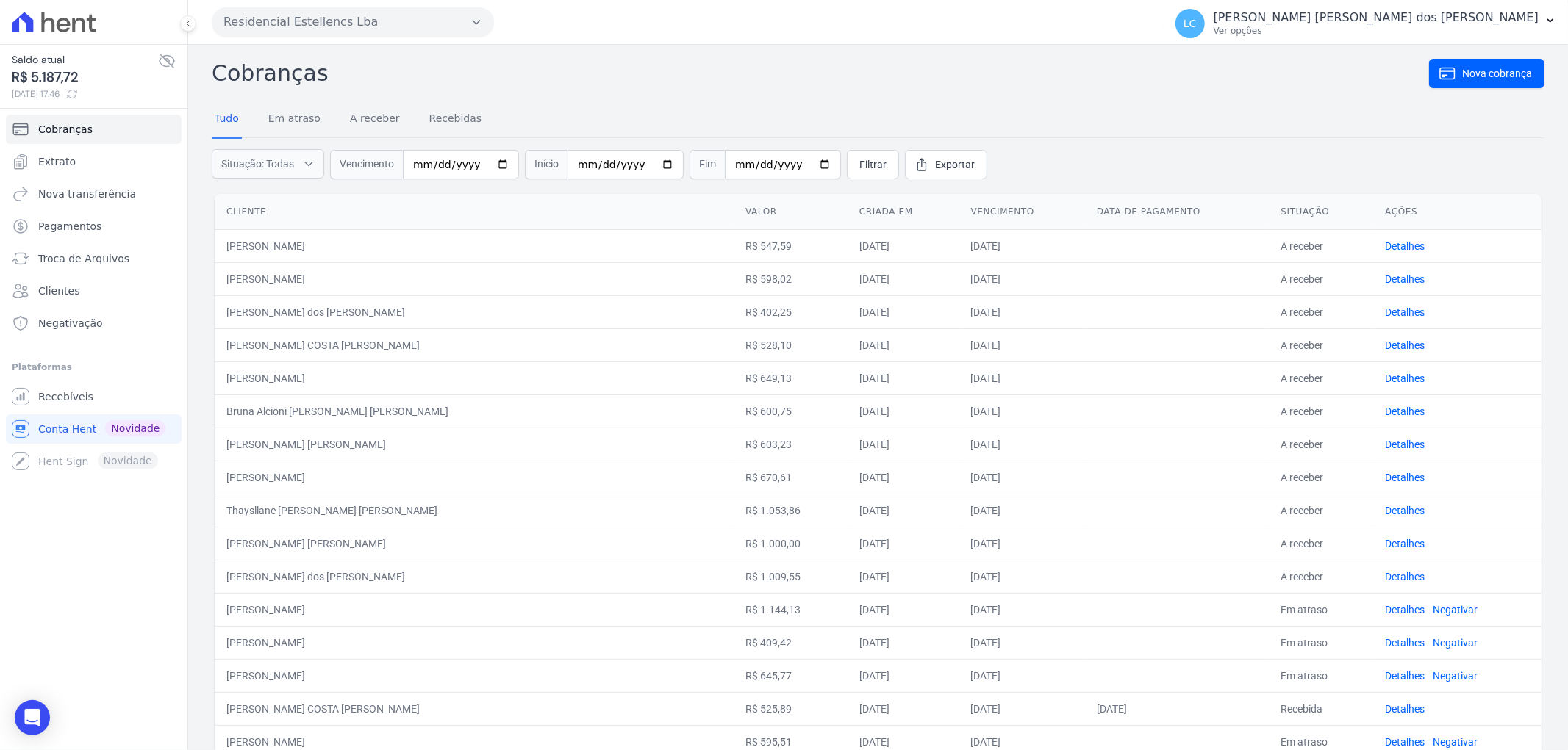
click at [294, 412] on td "Bruna Alcioni [PERSON_NAME] [PERSON_NAME]" at bounding box center [474, 411] width 519 height 33
click at [299, 377] on td "[PERSON_NAME]" at bounding box center [474, 378] width 519 height 33
click at [307, 341] on td "[PERSON_NAME] COSTA [PERSON_NAME]" at bounding box center [474, 345] width 519 height 33
drag, startPoint x: 302, startPoint y: 313, endPoint x: 297, endPoint y: 287, distance: 26.5
click at [300, 310] on td "[PERSON_NAME] dos [PERSON_NAME]" at bounding box center [474, 312] width 519 height 33
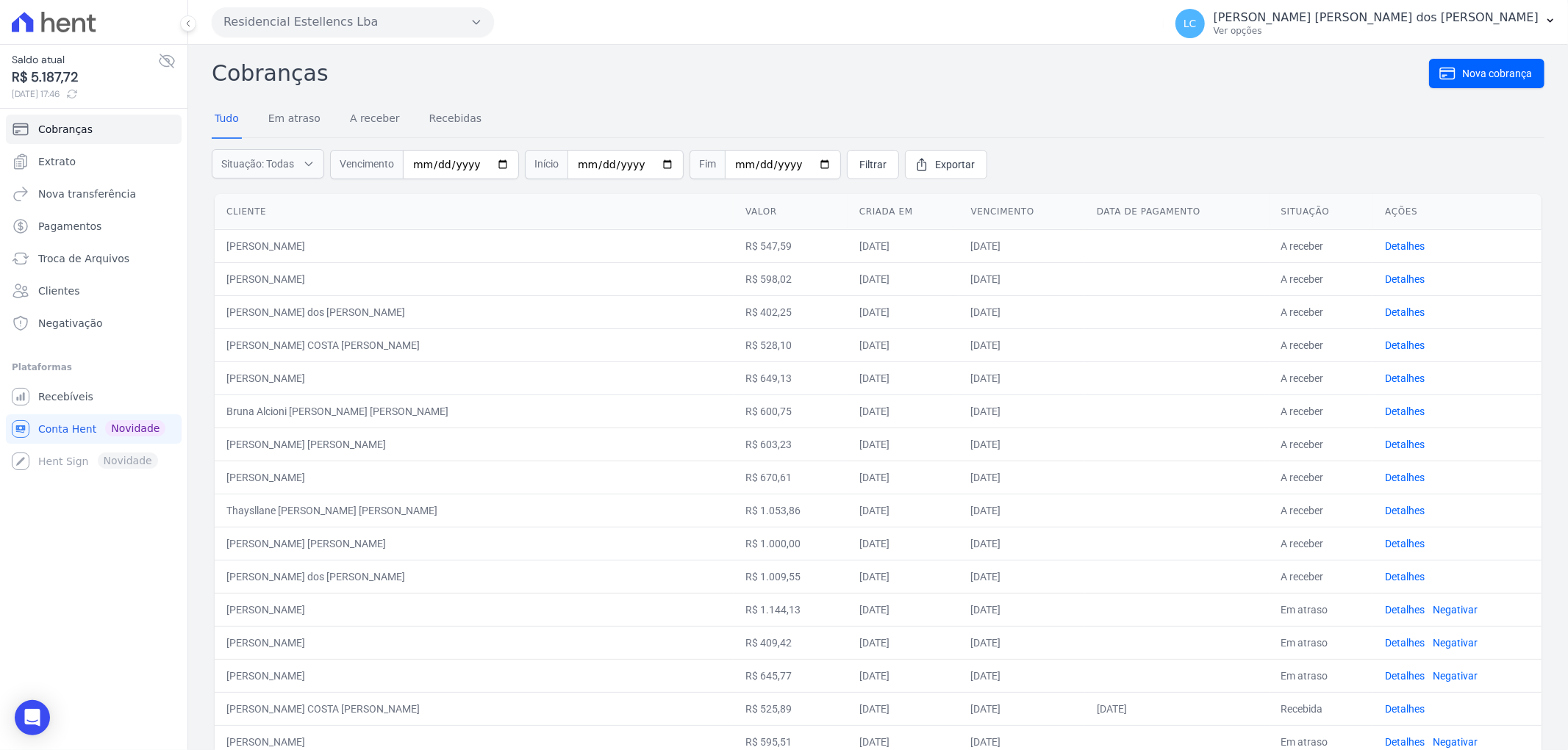
drag, startPoint x: 297, startPoint y: 278, endPoint x: 296, endPoint y: 255, distance: 23.0
click at [297, 276] on td "[PERSON_NAME]" at bounding box center [474, 279] width 519 height 33
drag, startPoint x: 307, startPoint y: 238, endPoint x: 645, endPoint y: 361, distance: 359.7
click at [313, 238] on td "[PERSON_NAME]" at bounding box center [474, 246] width 519 height 33
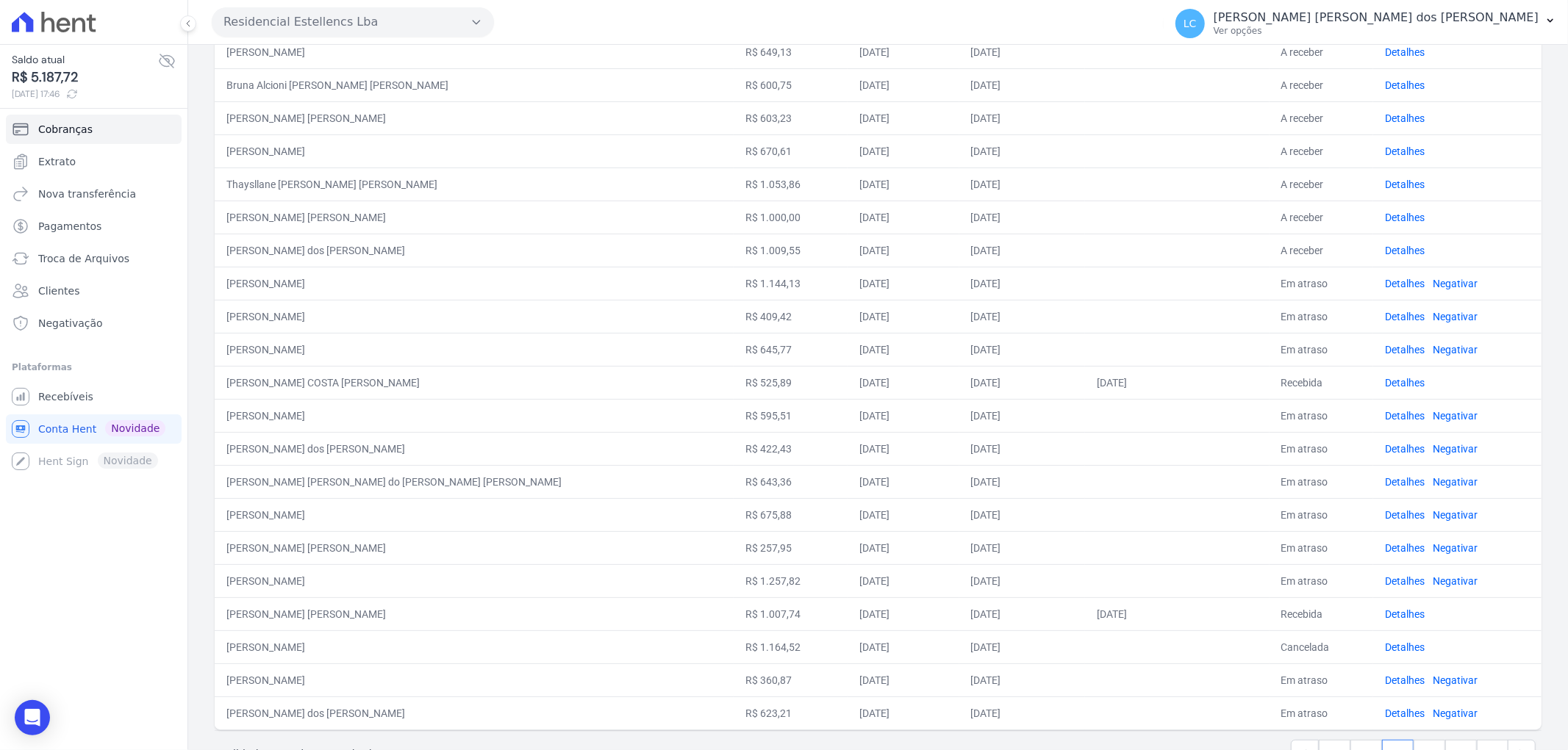
scroll to position [375, 0]
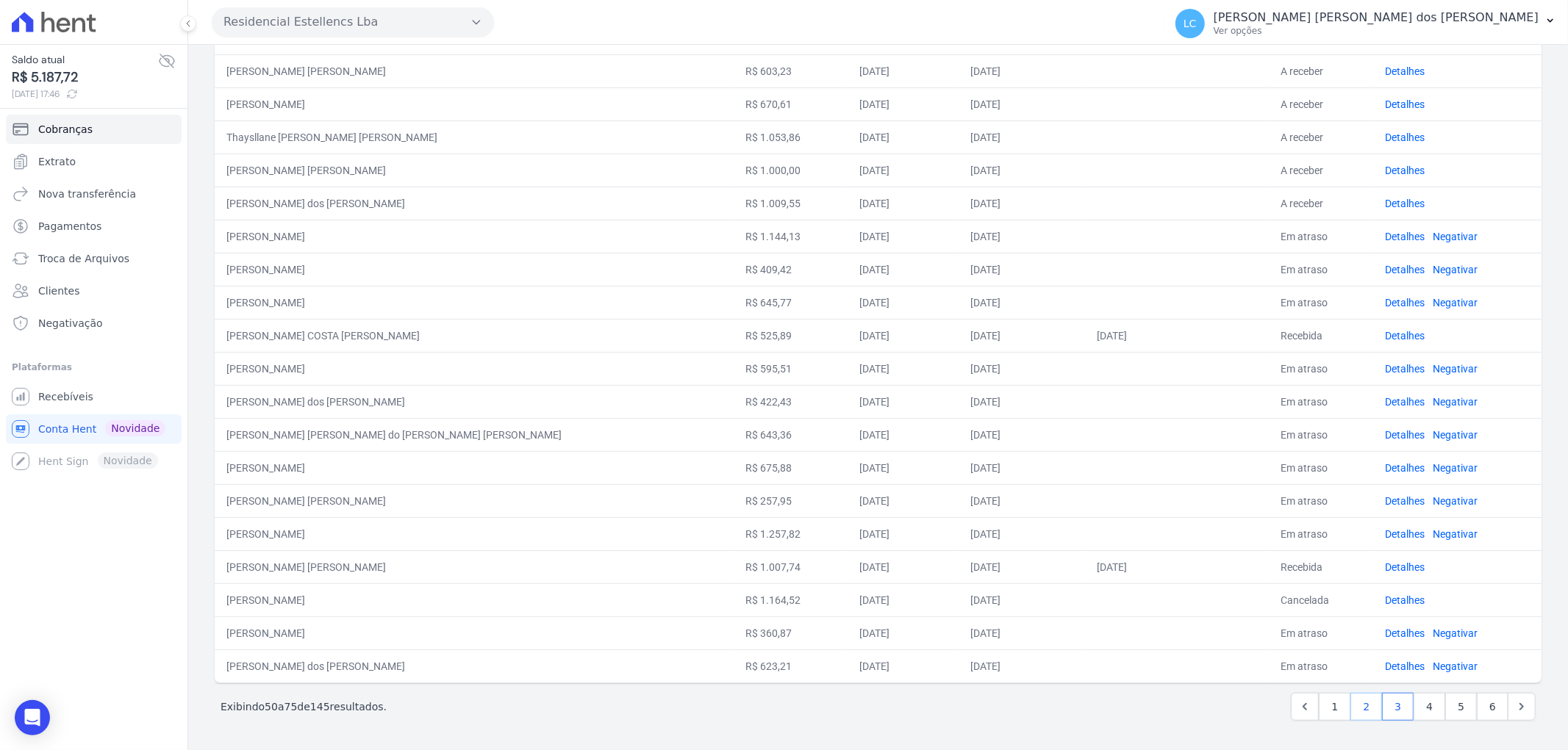
click at [1360, 703] on link "2" at bounding box center [1367, 707] width 32 height 28
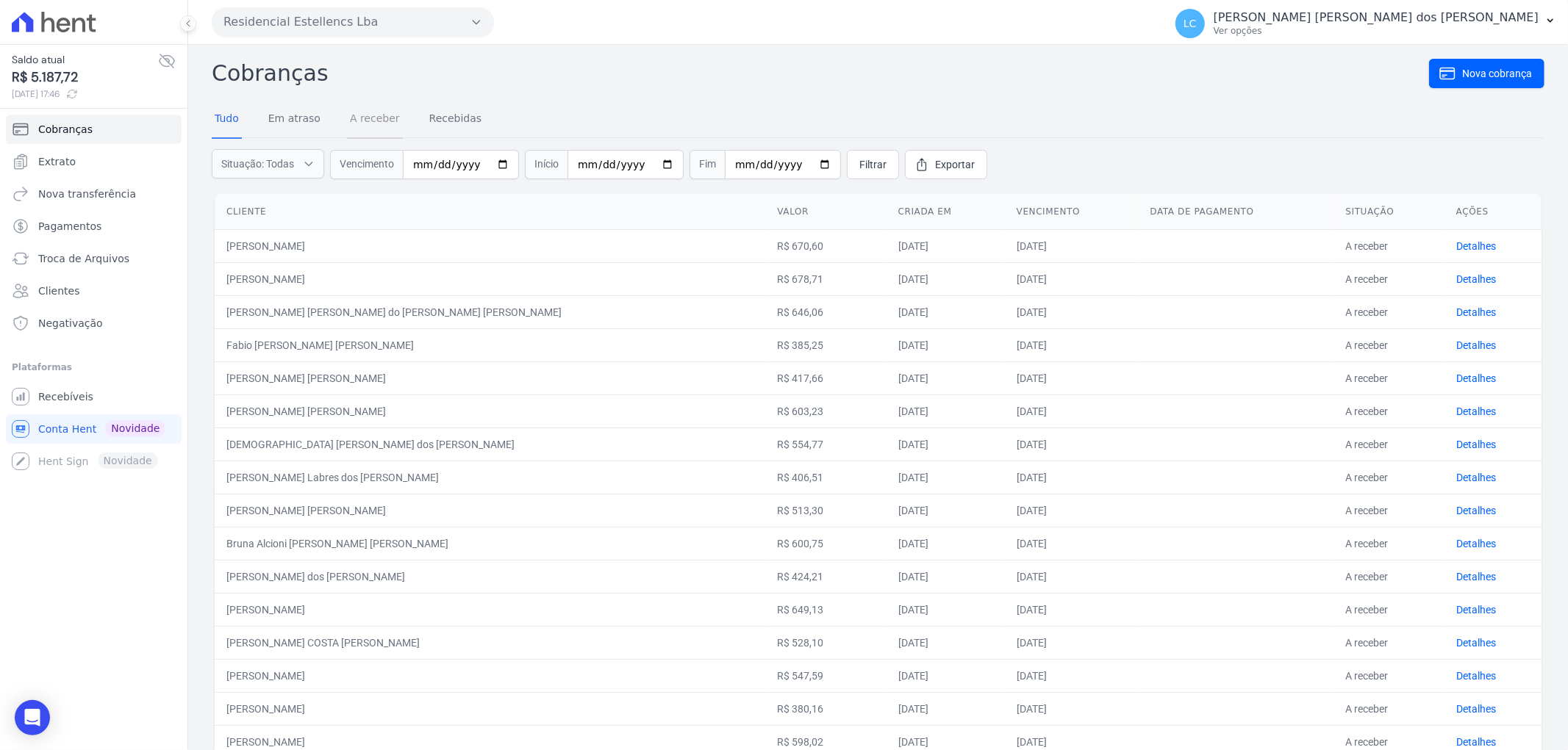
click at [380, 123] on link "A receber" at bounding box center [375, 120] width 56 height 38
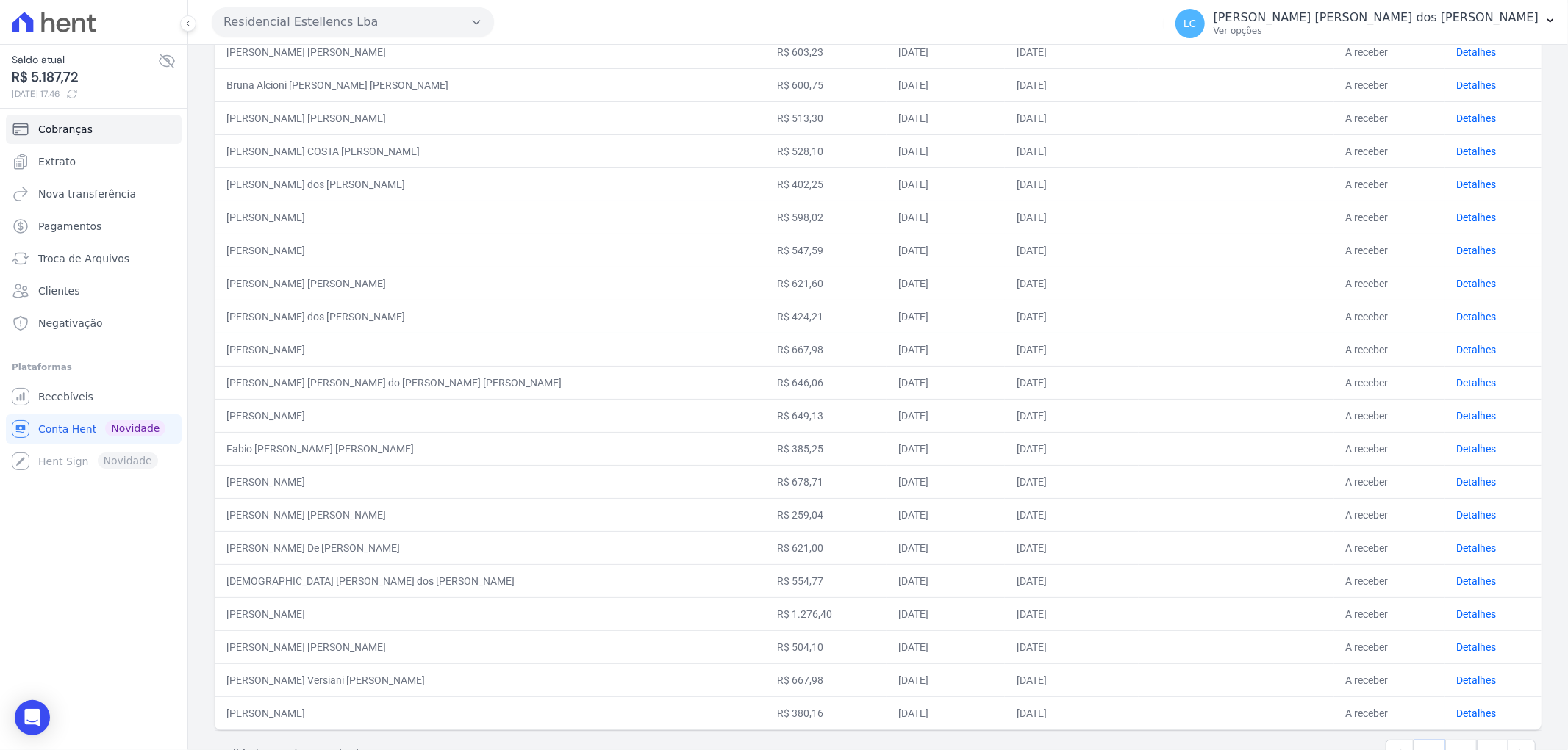
scroll to position [375, 0]
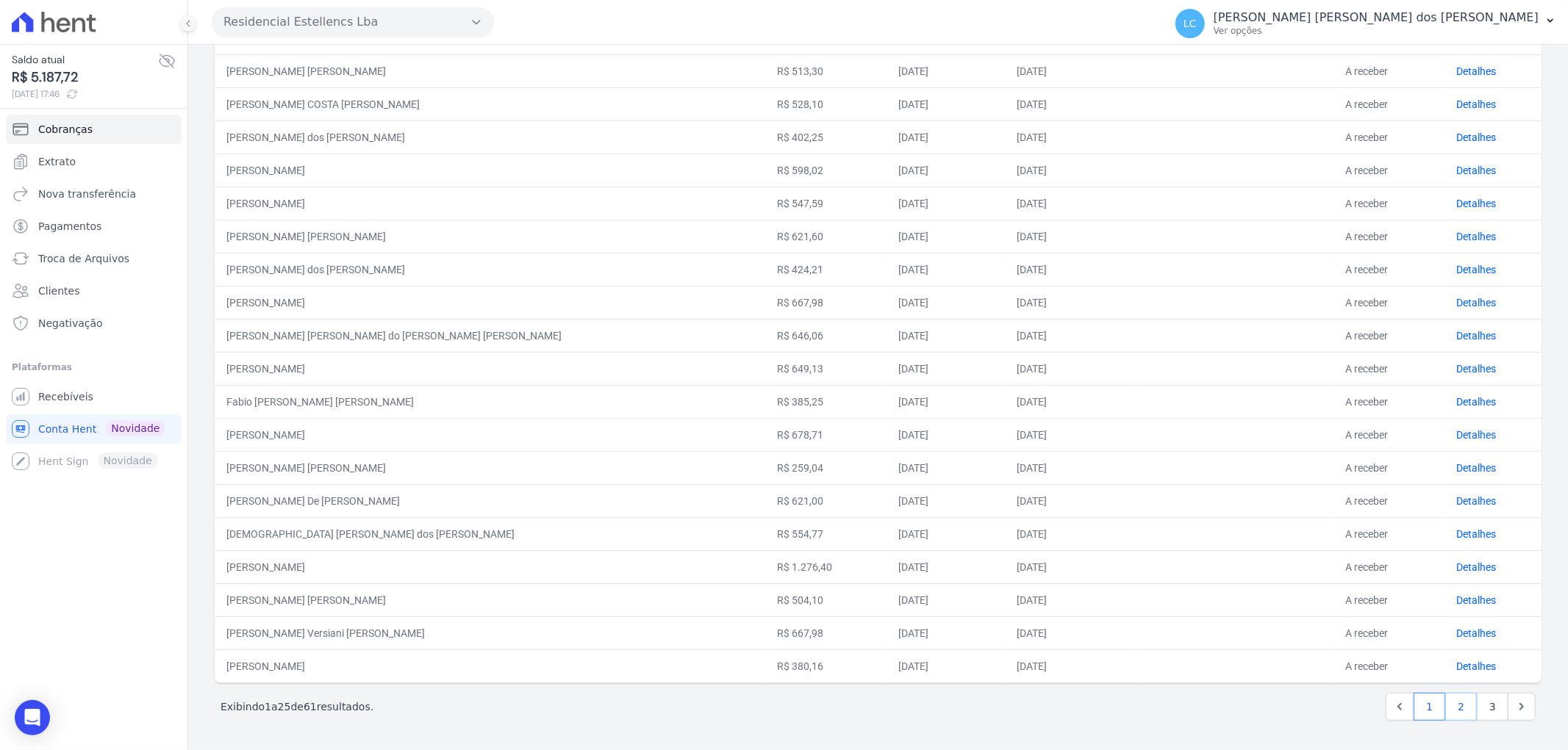
click at [1445, 699] on link "2" at bounding box center [1461, 707] width 32 height 28
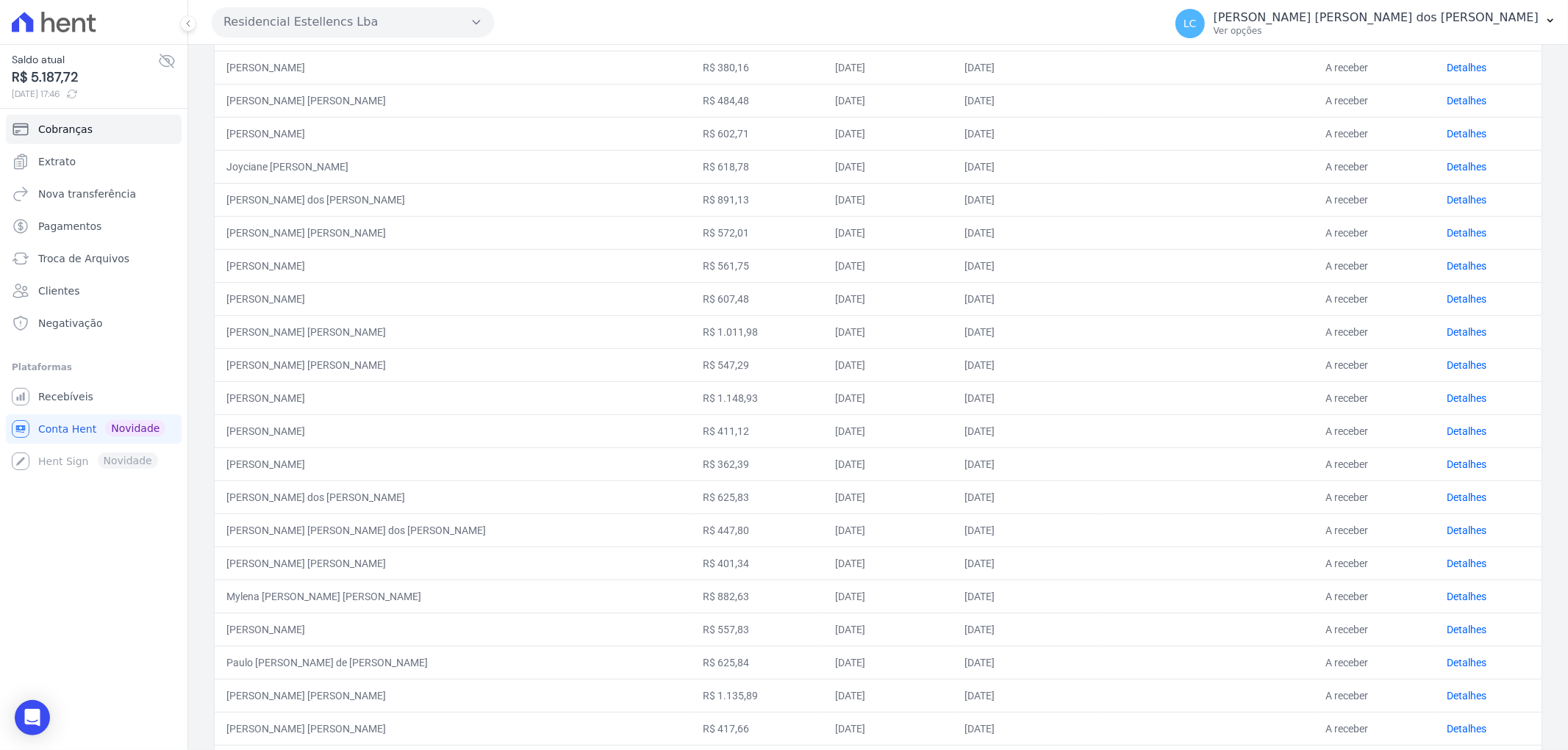
scroll to position [326, 0]
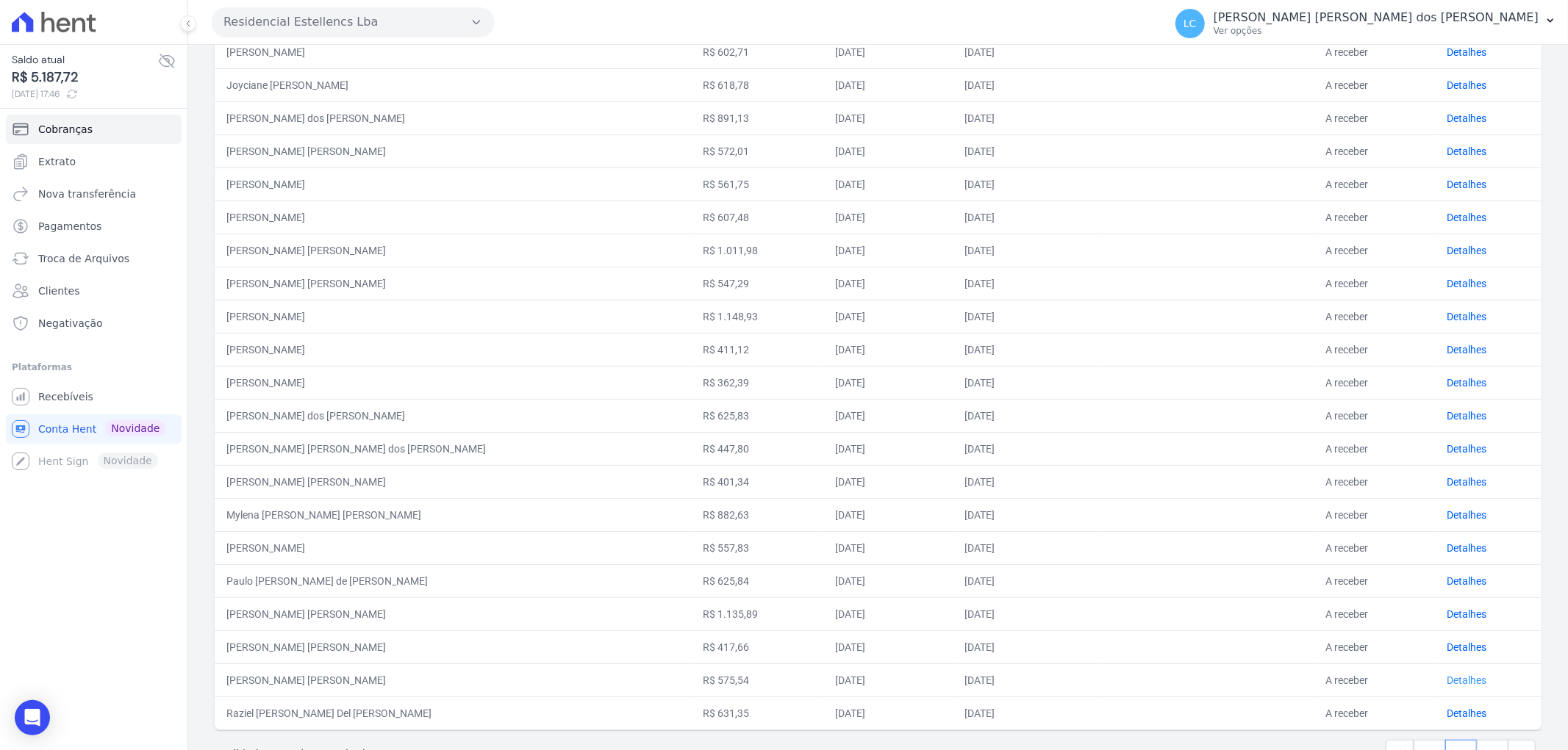
click at [1447, 680] on link "Detalhes" at bounding box center [1467, 680] width 39 height 12
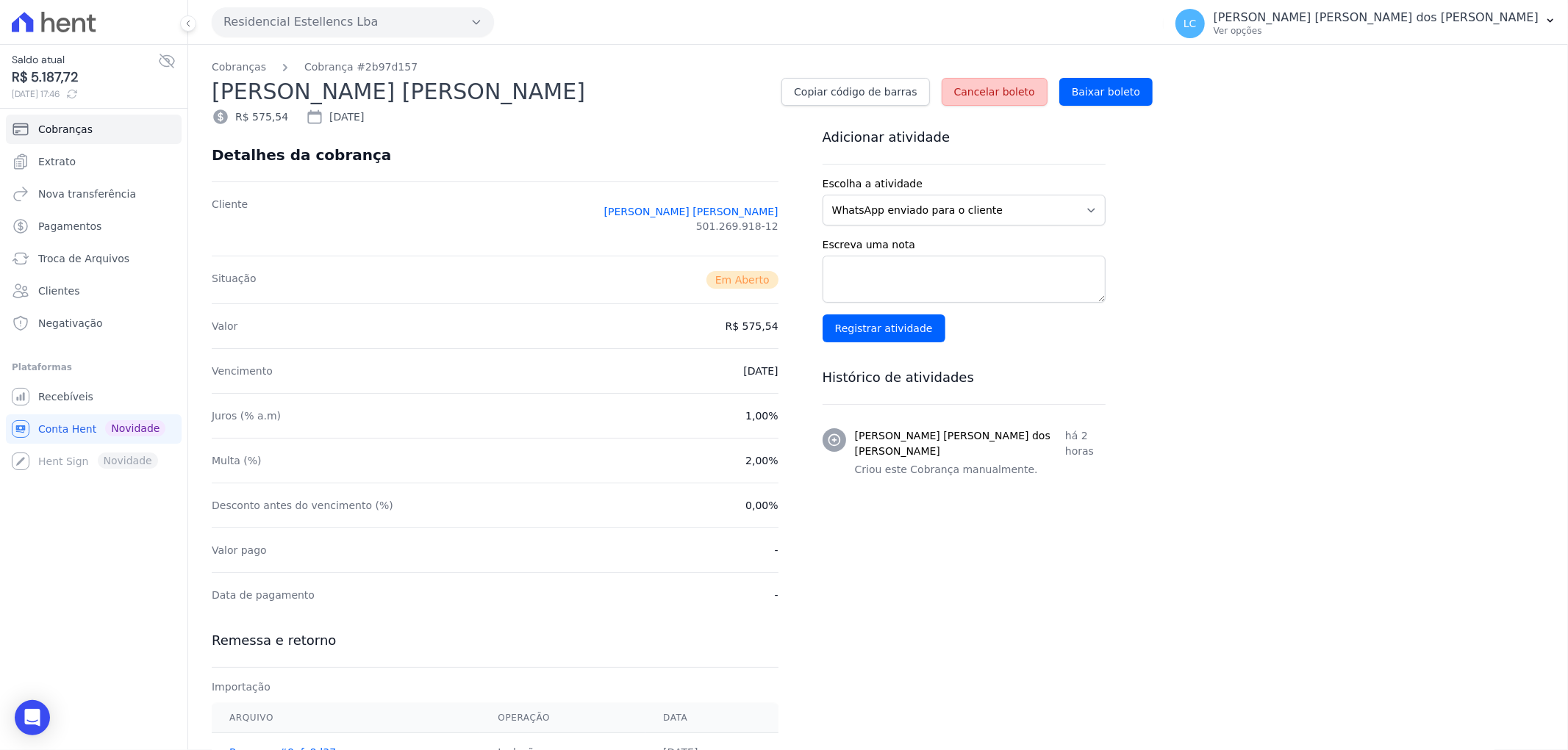
click at [1015, 85] on span "Cancelar boleto" at bounding box center [994, 92] width 81 height 14
